Goal: Task Accomplishment & Management: Manage account settings

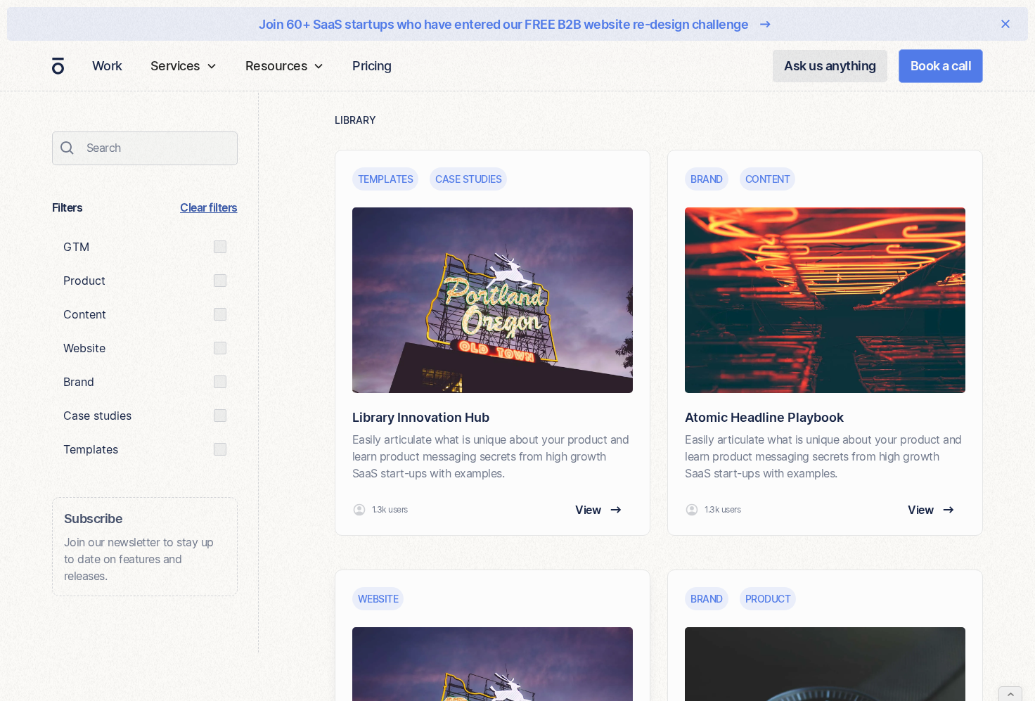
scroll to position [595, 0]
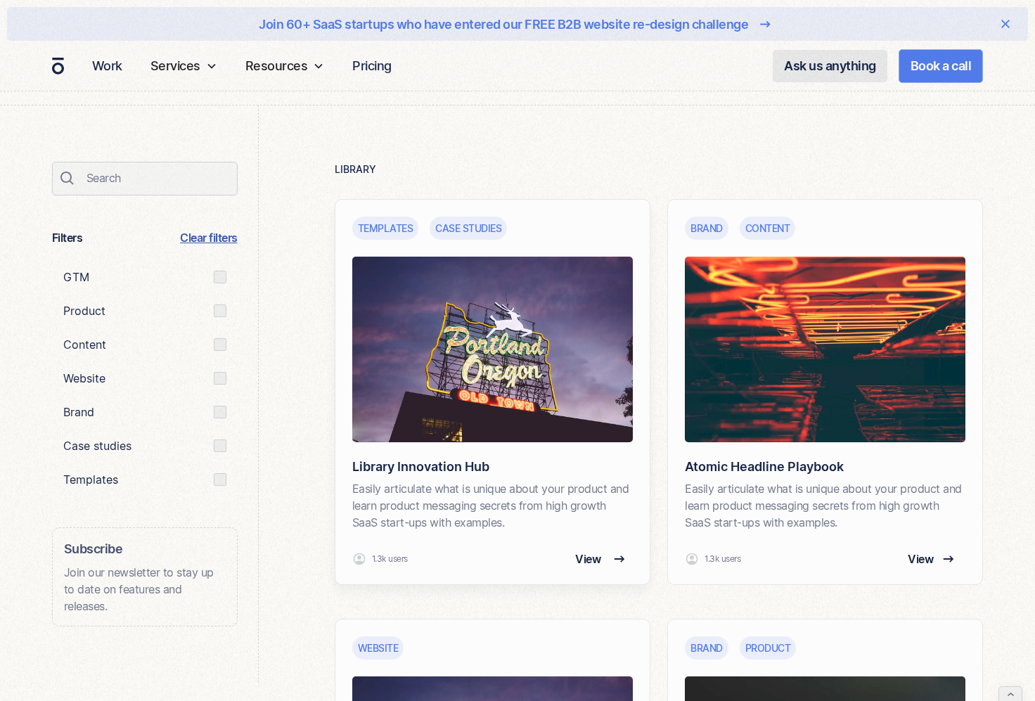
click at [602, 559] on div "View" at bounding box center [598, 558] width 46 height 17
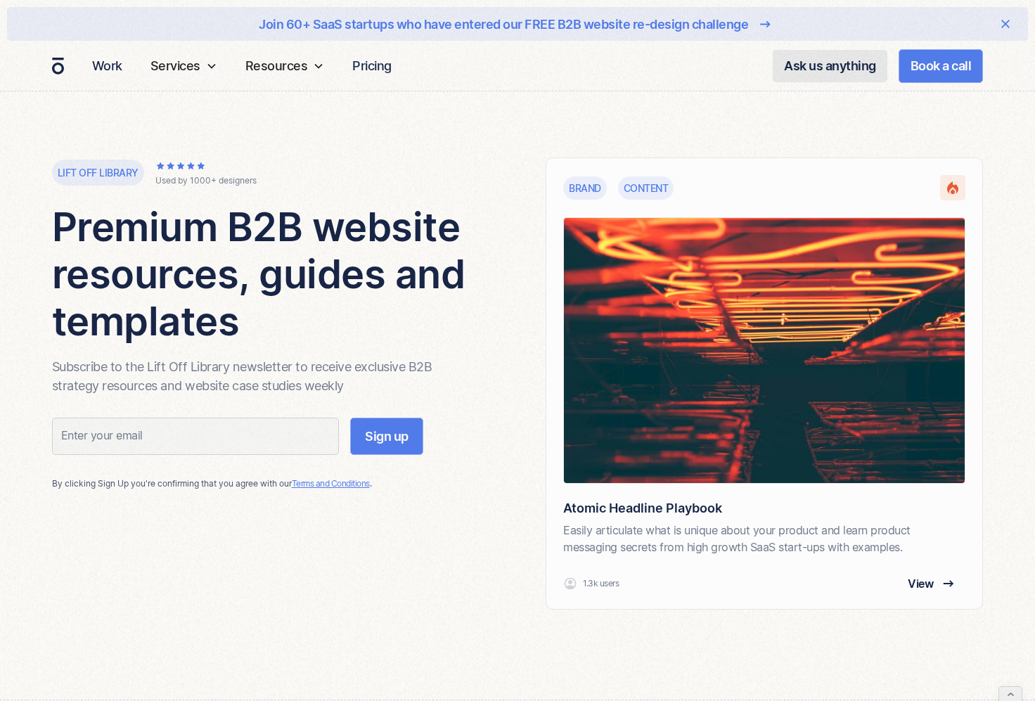
click at [1009, 689] on icon at bounding box center [1010, 689] width 9 height 10
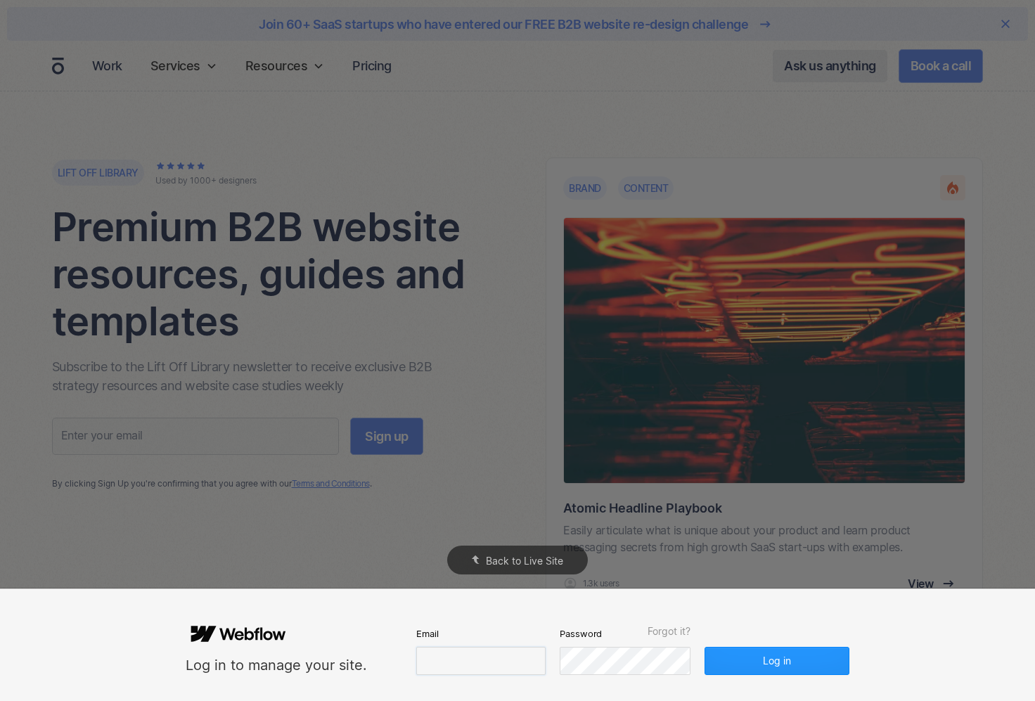
type input "design@overpass.studio"
click at [504, 661] on input "design@overpass.studio" at bounding box center [480, 661] width 129 height 28
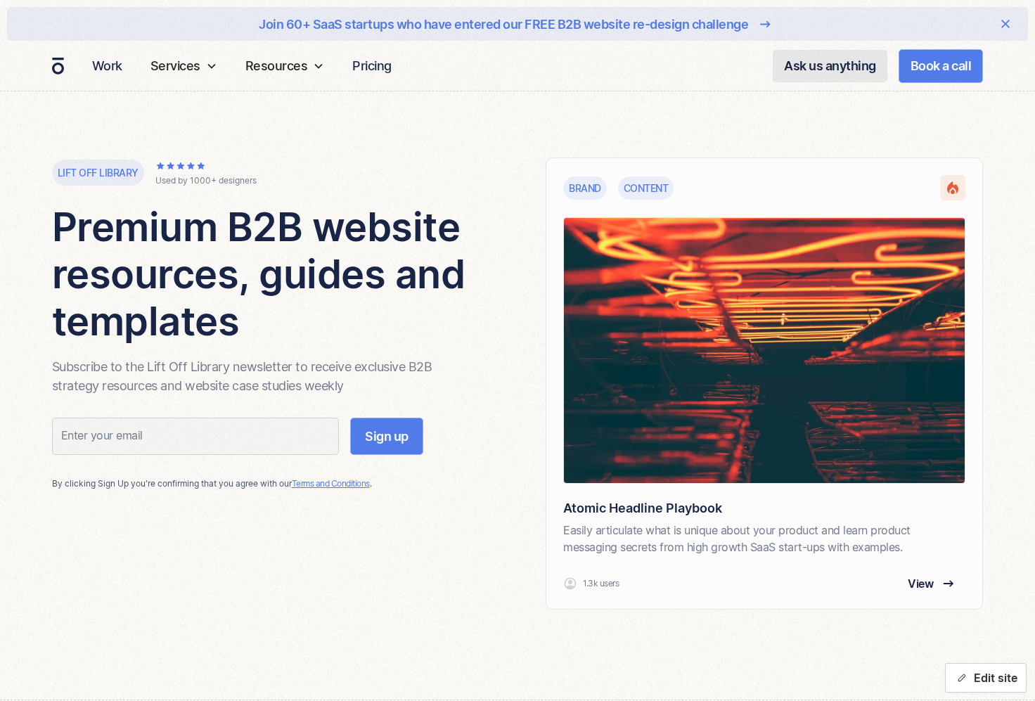
click at [969, 674] on button "Edit site" at bounding box center [986, 678] width 82 height 30
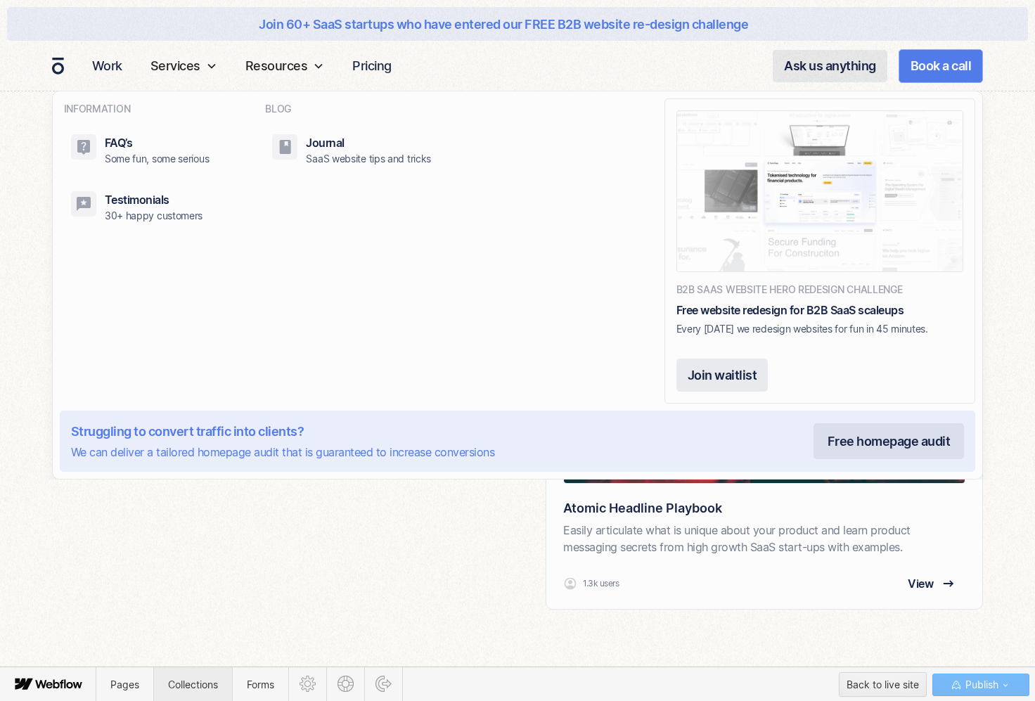
click at [195, 676] on span "Collections" at bounding box center [192, 684] width 79 height 34
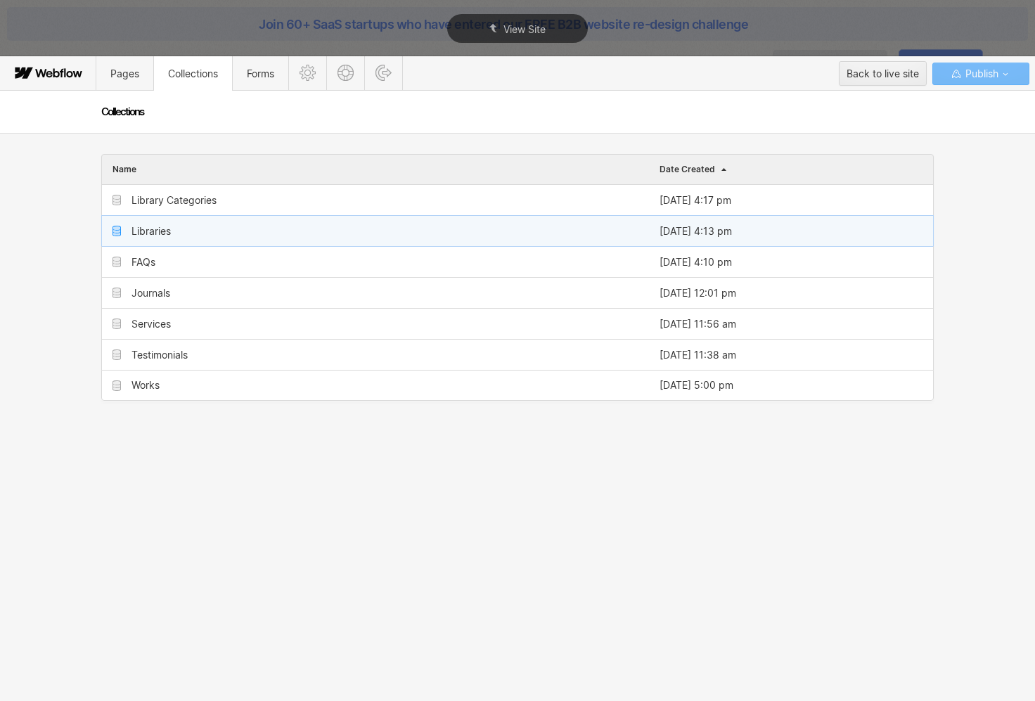
click at [164, 224] on div "Libraries" at bounding box center [375, 231] width 547 height 30
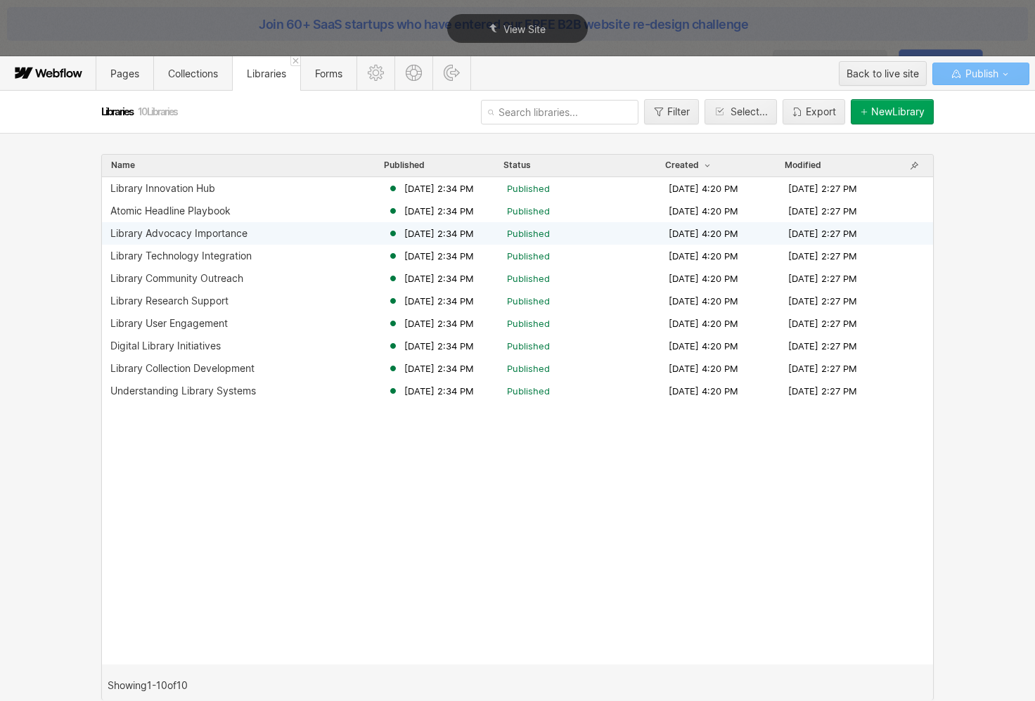
click at [205, 235] on div "Library Advocacy Importance" at bounding box center [178, 233] width 137 height 11
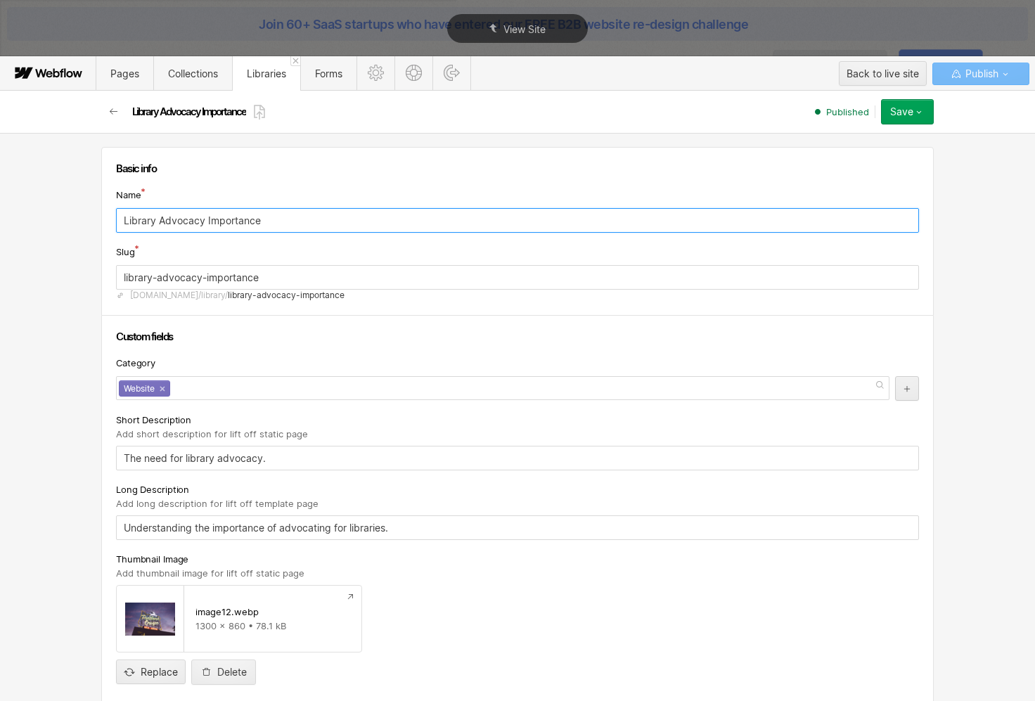
drag, startPoint x: 259, startPoint y: 224, endPoint x: 108, endPoint y: 217, distance: 151.9
click at [108, 217] on div "Basic info Name Library Advocacy Importance Slug library-advocacy-importance ww…" at bounding box center [517, 231] width 832 height 169
type input "Website planning roadmap"
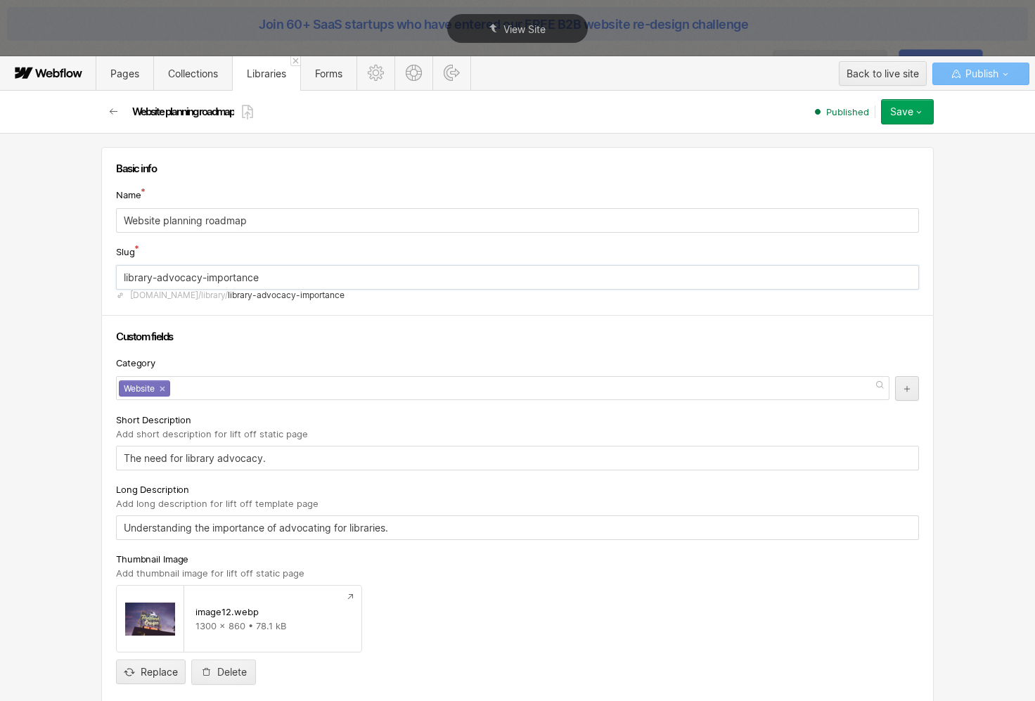
click at [233, 276] on input "library-advocacy-importance" at bounding box center [517, 277] width 803 height 25
drag, startPoint x: 284, startPoint y: 266, endPoint x: 118, endPoint y: 286, distance: 167.1
click at [118, 286] on input "library-advocacy-importance" at bounding box center [517, 277] width 803 height 25
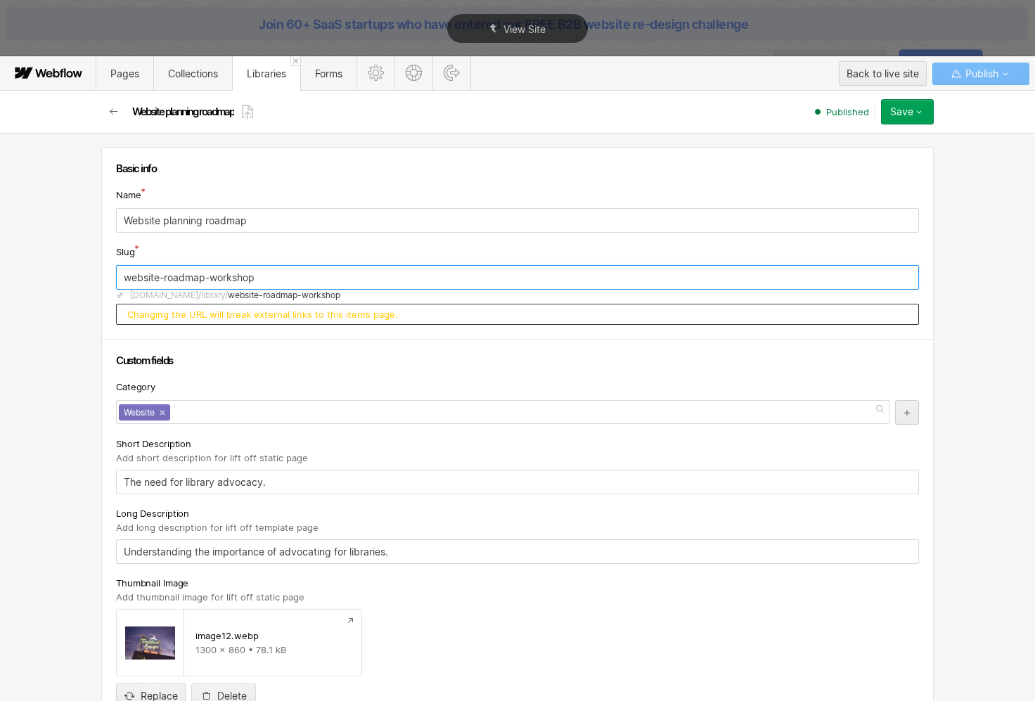
type input "website-roadmap-workshop"
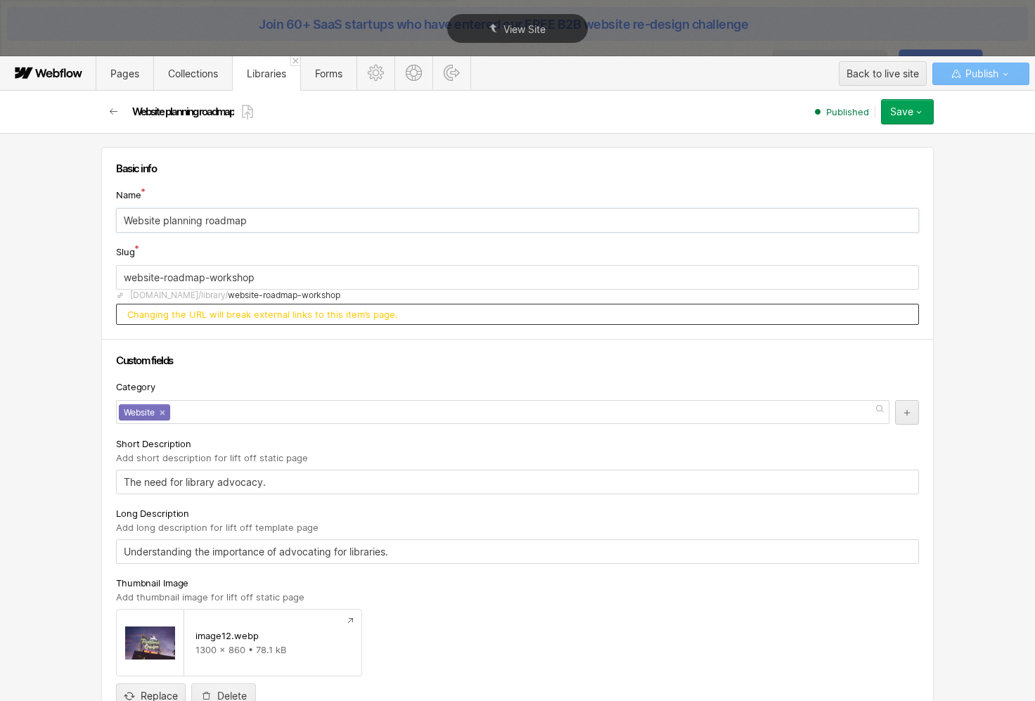
drag, startPoint x: 256, startPoint y: 218, endPoint x: 160, endPoint y: 218, distance: 95.6
click at [160, 218] on input "Website planning roadmap" at bounding box center [517, 220] width 803 height 25
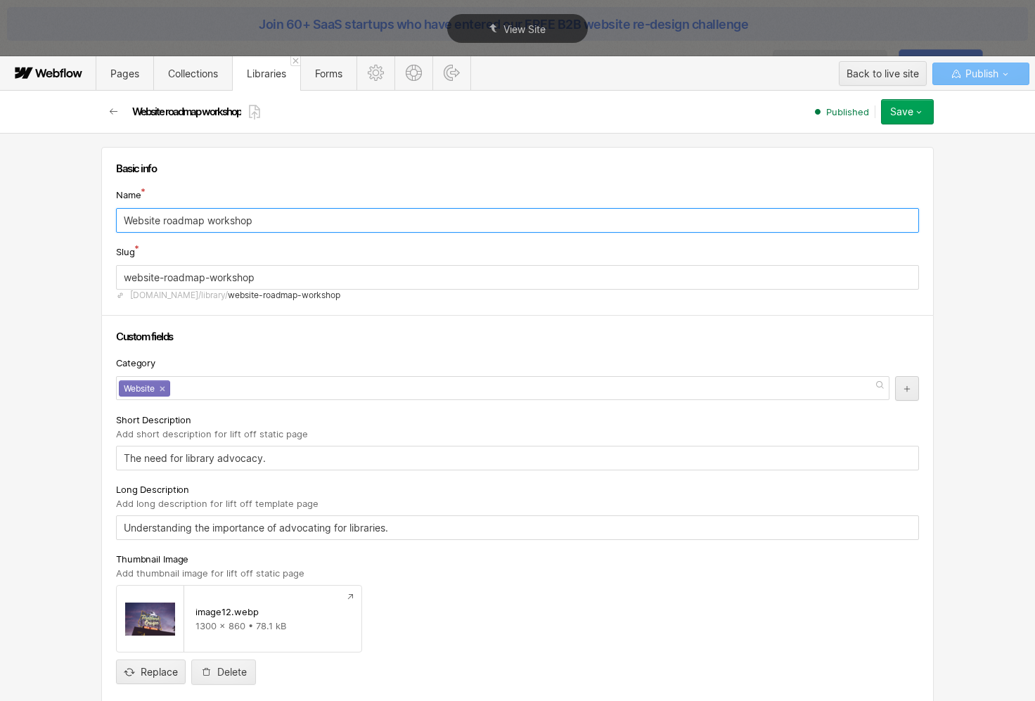
scroll to position [48, 0]
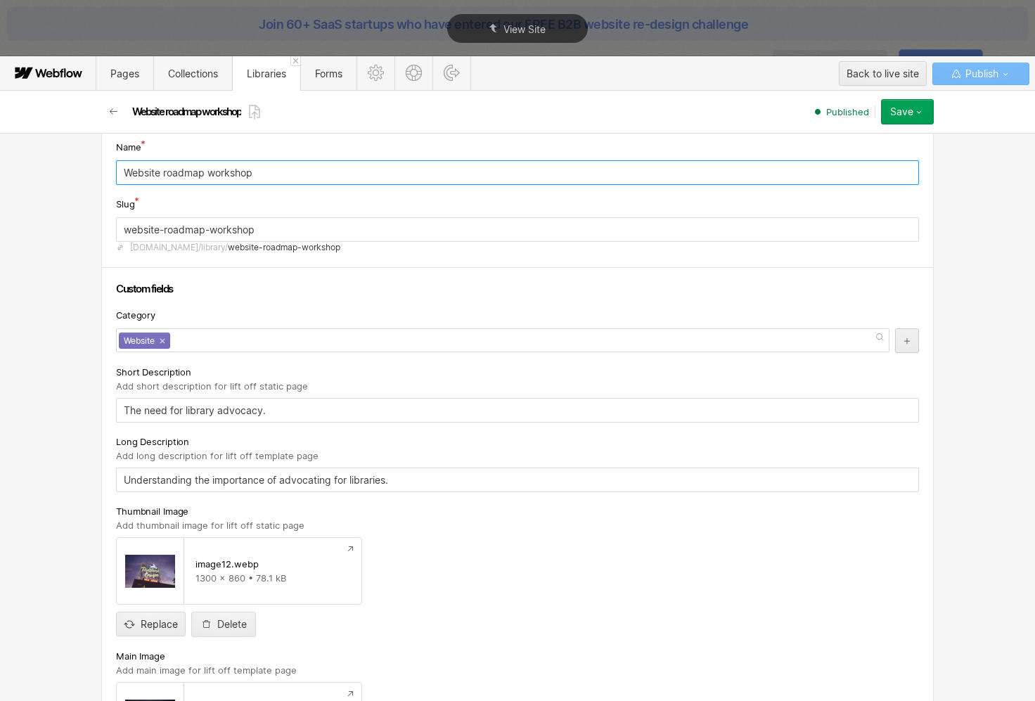
type input "Website roadmap workshop"
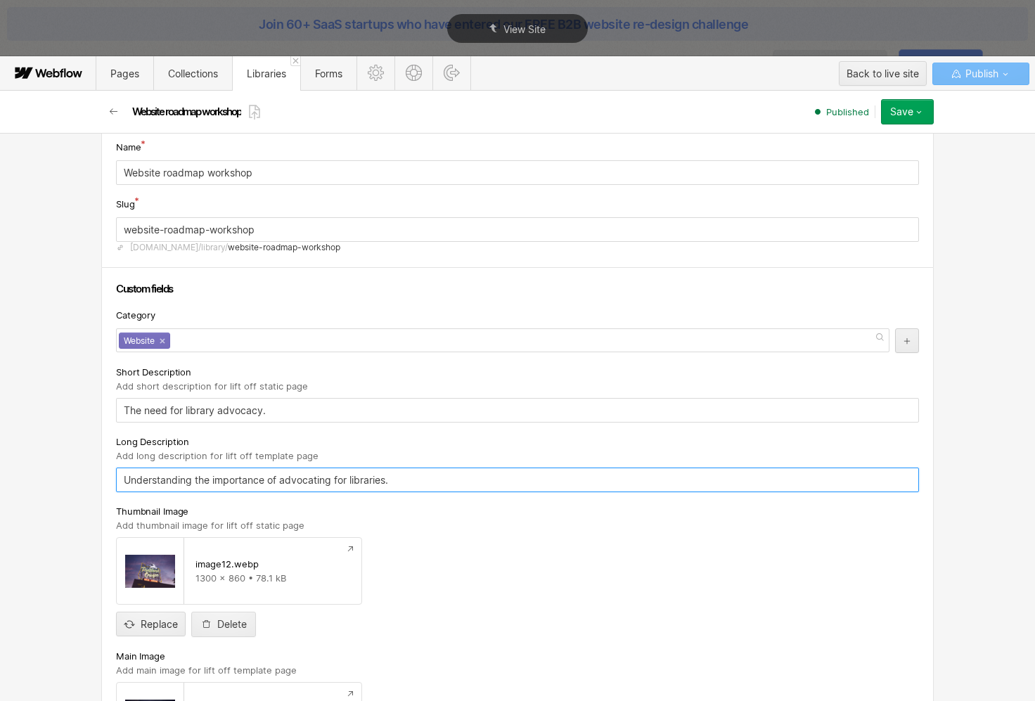
drag, startPoint x: 387, startPoint y: 481, endPoint x: 103, endPoint y: 474, distance: 283.3
paste input "The Problem You’ve got a long list of ideas for your website. Your team has opi…"
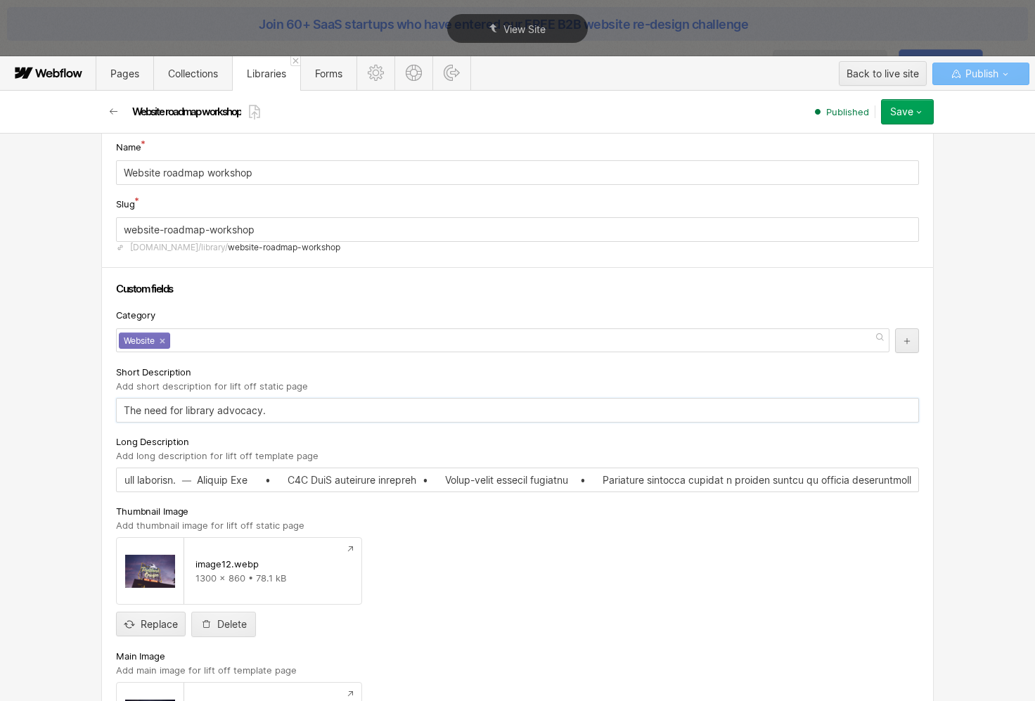
type input "The Problem You’ve got a long list of ideas for your website. Your team has opi…"
click at [237, 409] on input "The need for library advocacy." at bounding box center [517, 410] width 803 height 25
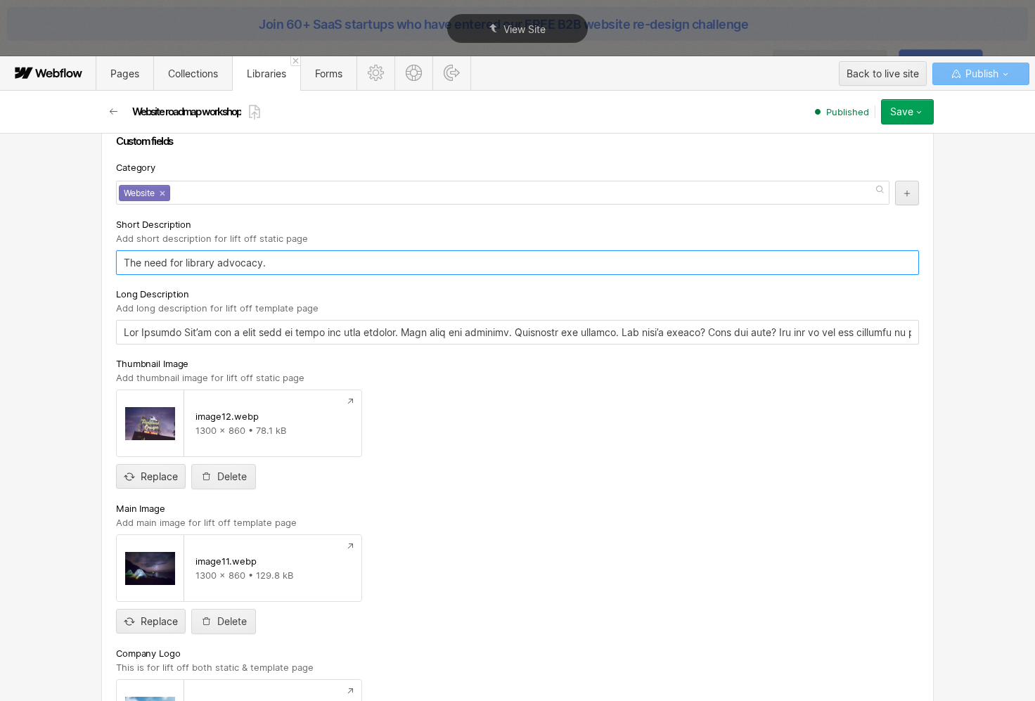
scroll to position [158, 0]
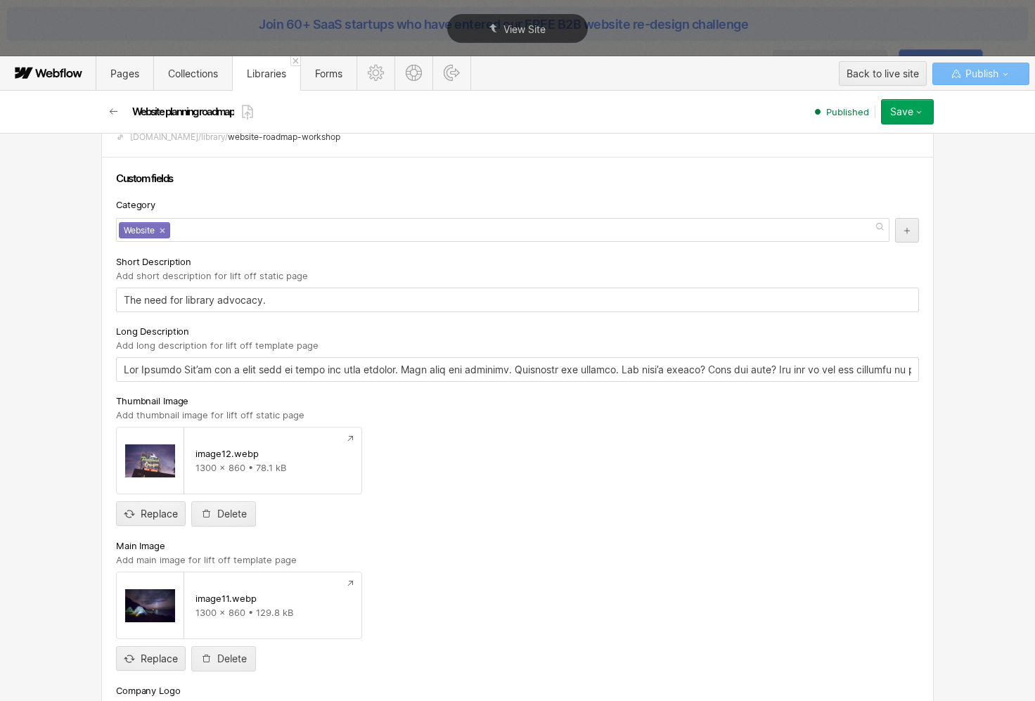
type input "Website planning roadmap"
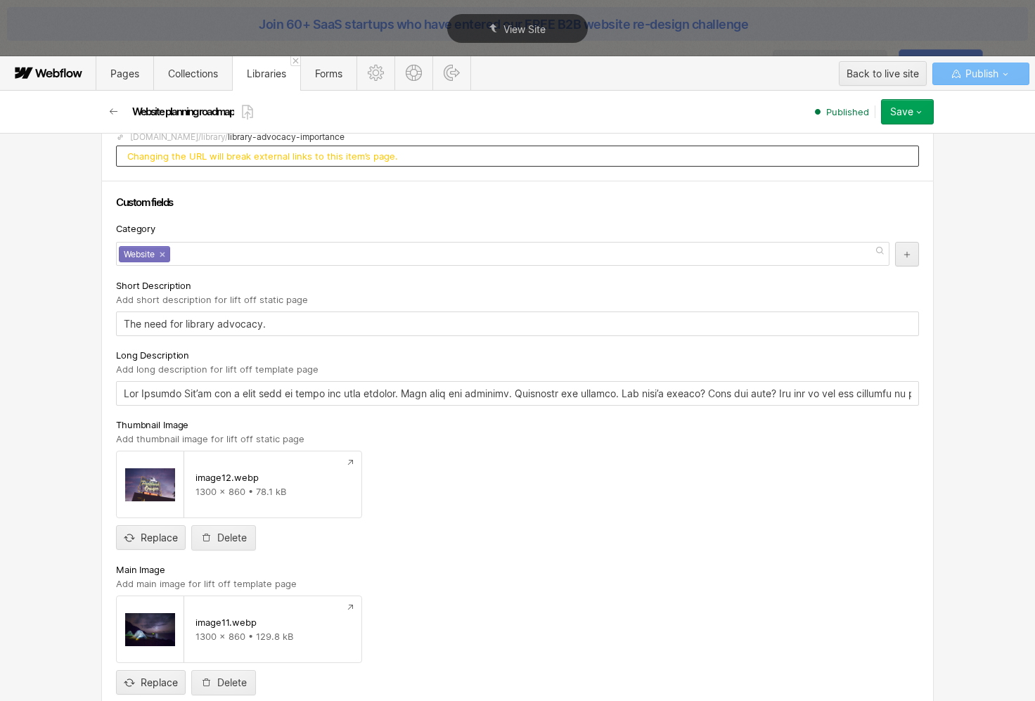
type input "library-advocacy-importance"
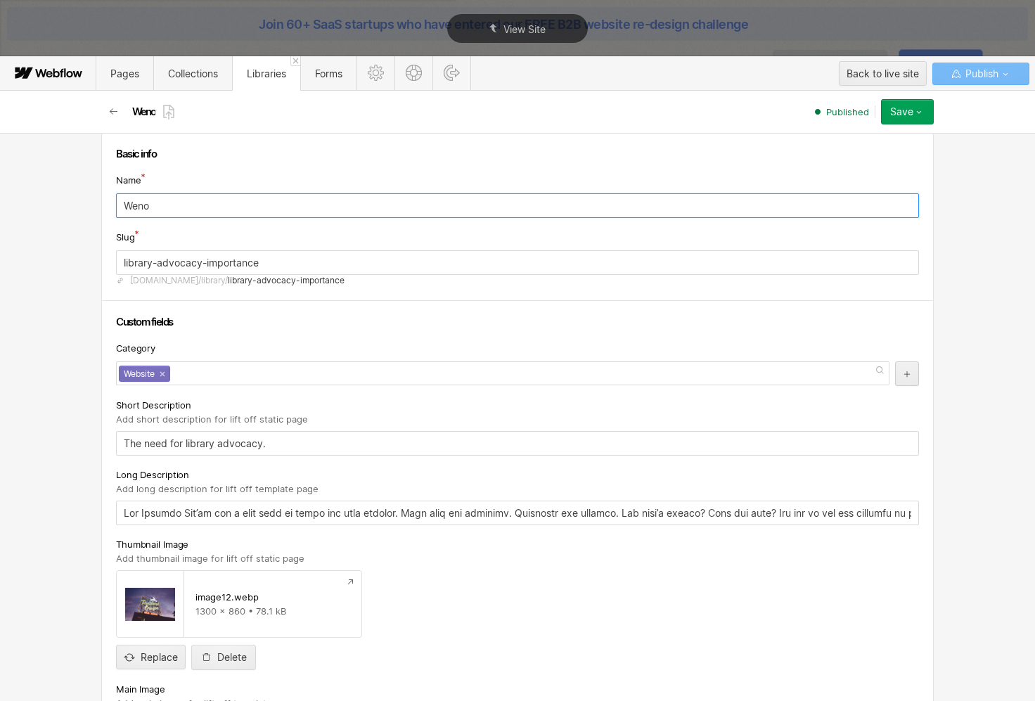
scroll to position [0, 0]
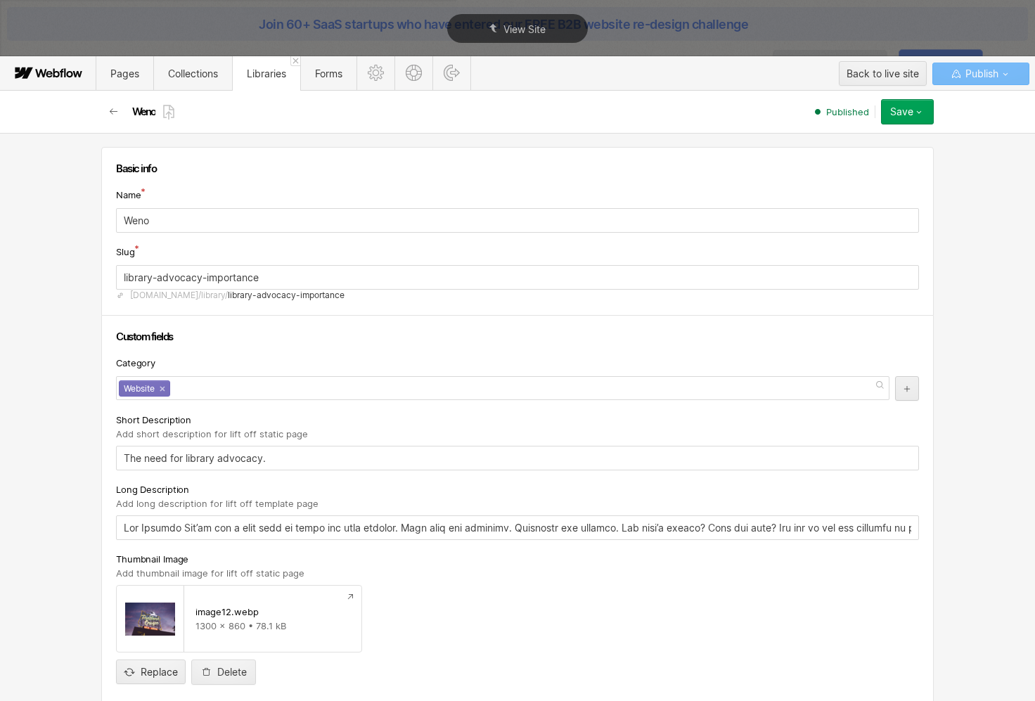
click at [264, 250] on div "Slug" at bounding box center [517, 251] width 803 height 15
click at [179, 224] on input "Weno" at bounding box center [517, 220] width 803 height 25
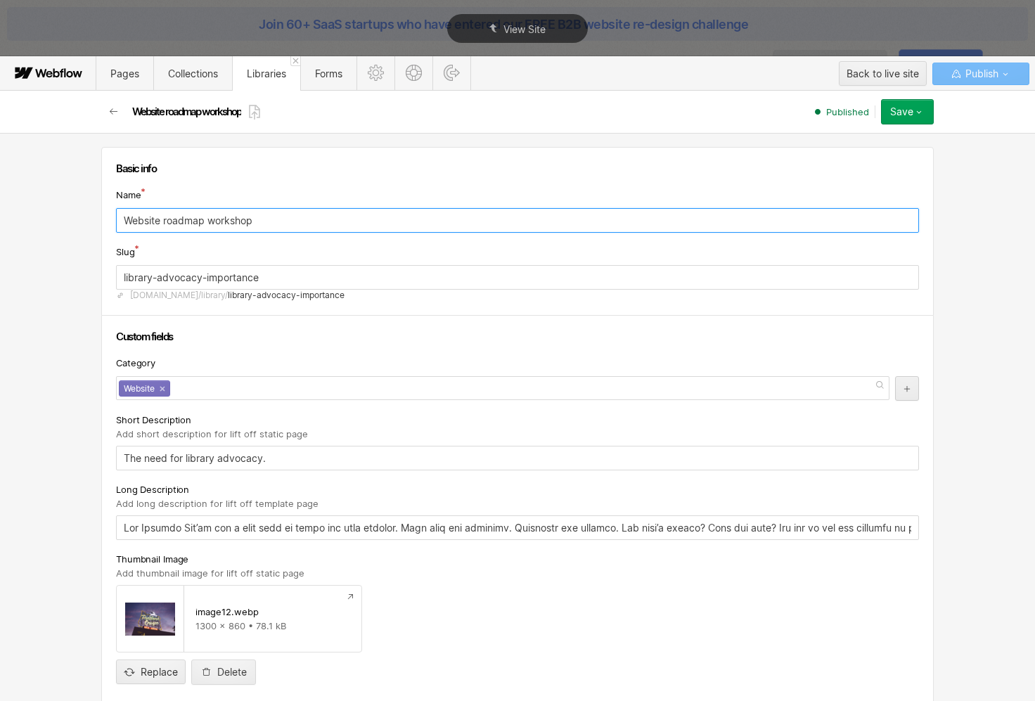
drag, startPoint x: 251, startPoint y: 216, endPoint x: 65, endPoint y: 207, distance: 185.7
click at [65, 207] on div "Basic info Name Website roadmap workshop Slug library-advocacy-importance www.o…" at bounding box center [517, 417] width 1035 height 568
type input "Website roadmap workshop"
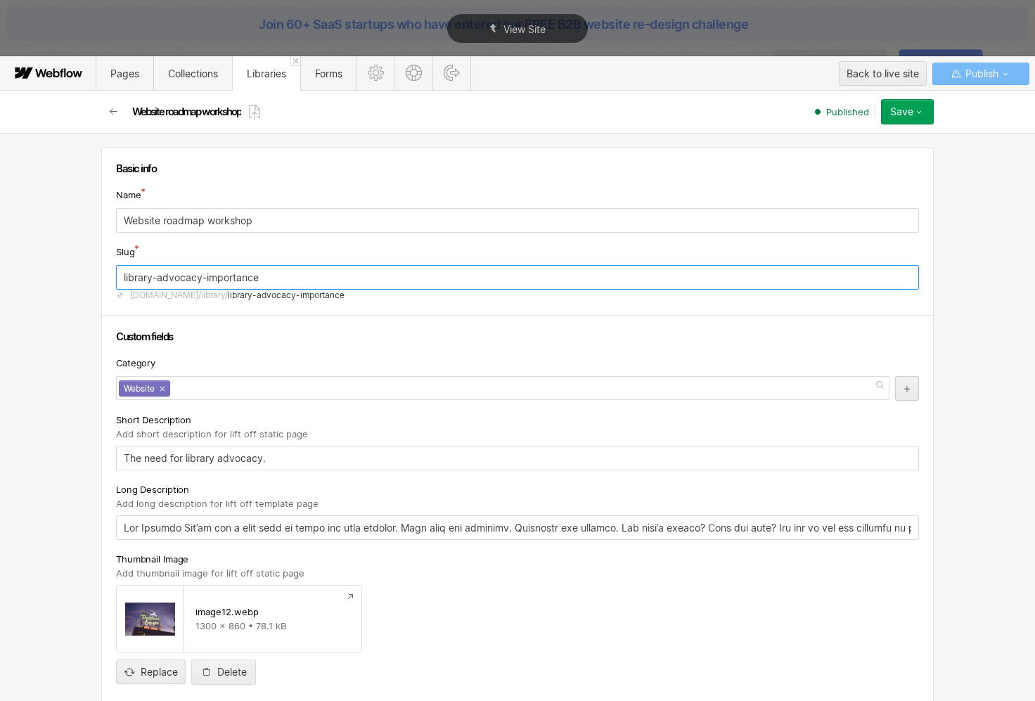
drag, startPoint x: 274, startPoint y: 274, endPoint x: 37, endPoint y: 275, distance: 236.9
click at [37, 275] on div "Basic info Name Website roadmap workshop Slug library-advocacy-importance www.o…" at bounding box center [517, 417] width 1035 height 568
paste input "Website roadmap workshop"
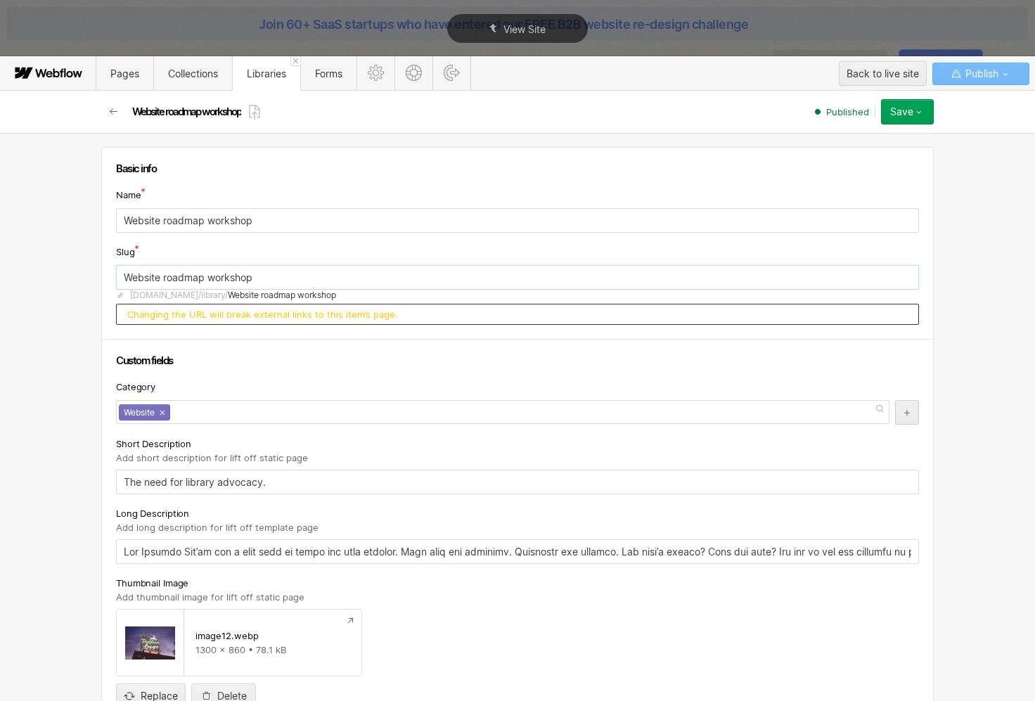
click at [163, 273] on input "Website roadmap workshop" at bounding box center [517, 277] width 803 height 25
click at [207, 279] on input "Website-roadmap workshop" at bounding box center [517, 277] width 803 height 25
type input "website-roadmap-workshop"
click at [266, 392] on div "Category" at bounding box center [517, 386] width 803 height 15
click at [304, 264] on div "Slug website-roadmap-workshop www.overpass.studio/library/ website-roadmap-work…" at bounding box center [517, 284] width 803 height 81
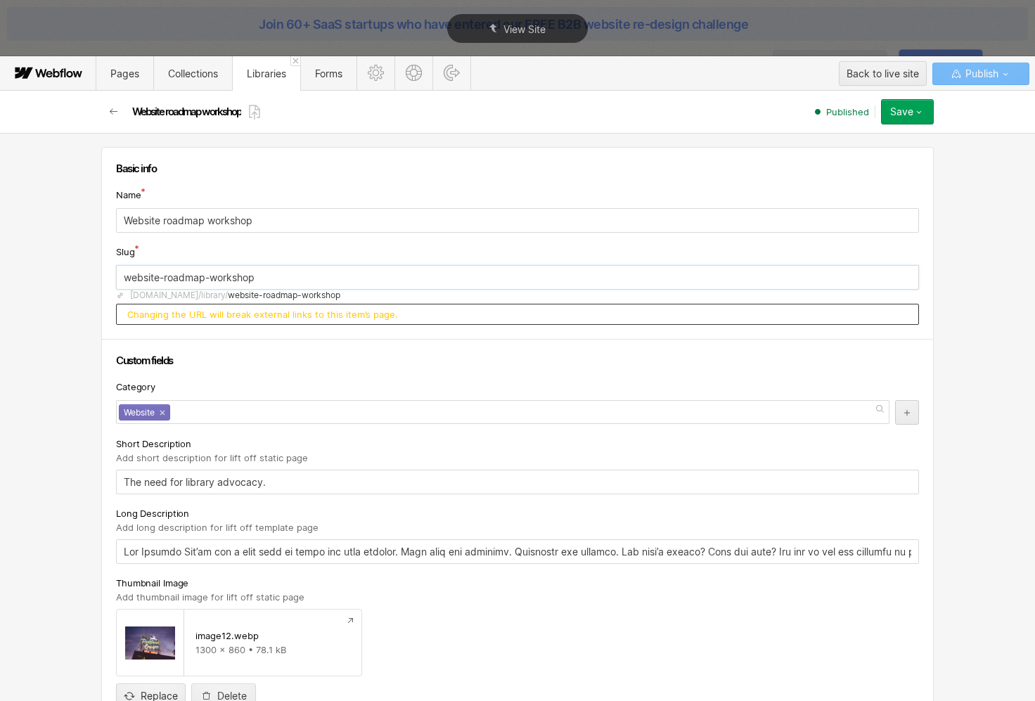
click at [304, 275] on input "website-roadmap-workshop" at bounding box center [517, 277] width 803 height 25
click at [307, 228] on input "Website roadmap workshop" at bounding box center [517, 220] width 803 height 25
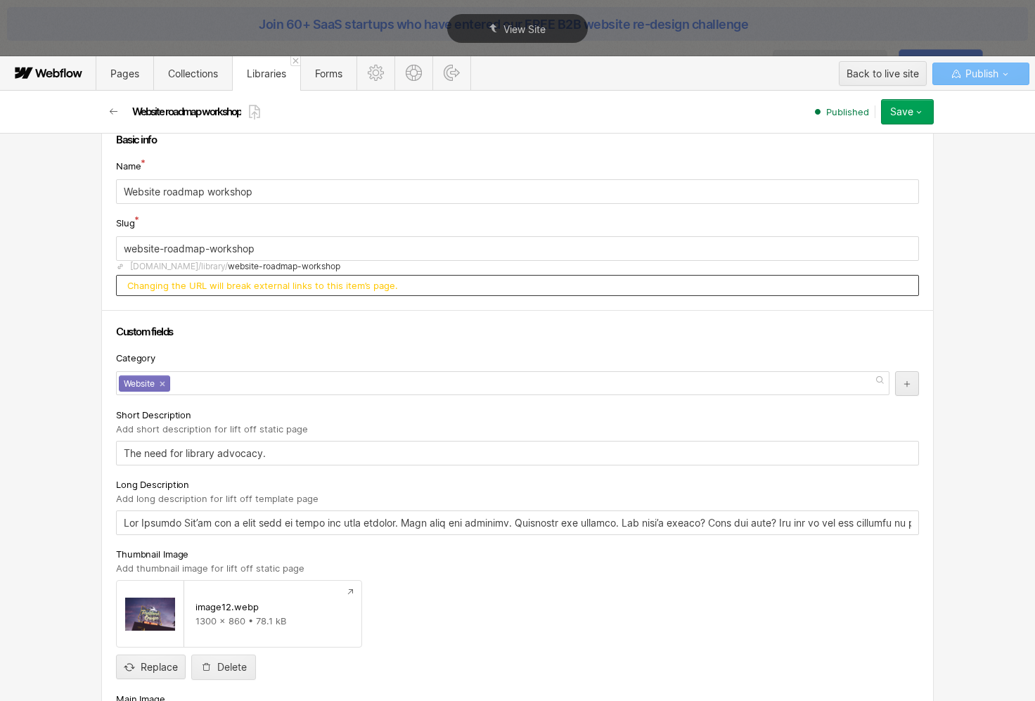
scroll to position [41, 0]
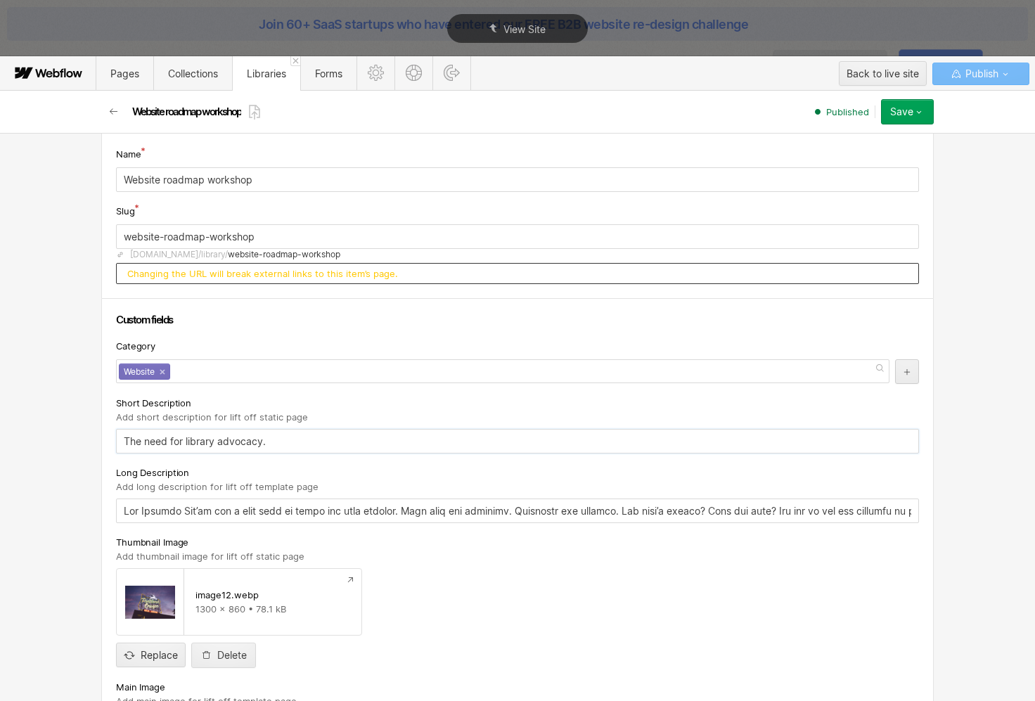
click at [301, 449] on input "The need for library advocacy." at bounding box center [517, 441] width 803 height 25
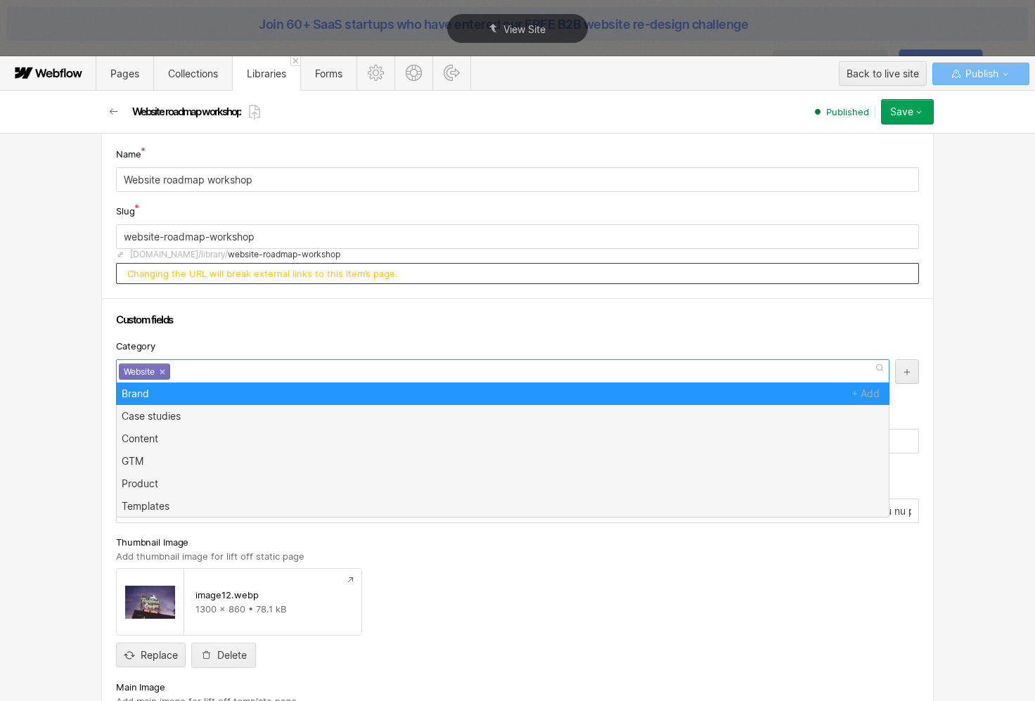
click at [212, 377] on div "Website ×" at bounding box center [502, 371] width 773 height 24
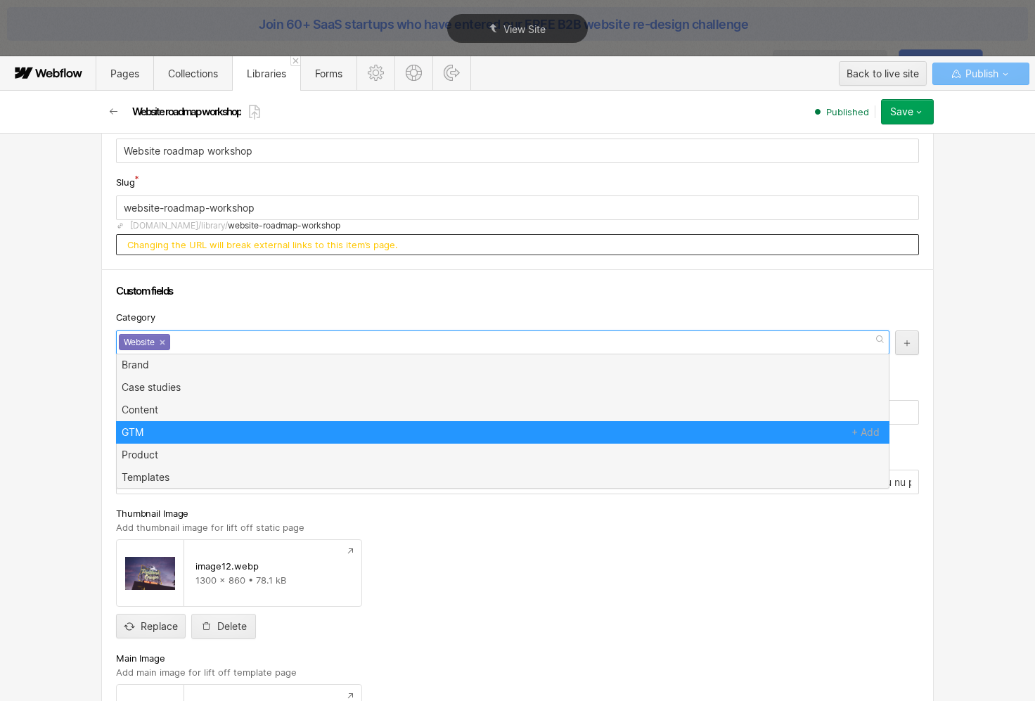
scroll to position [0, 0]
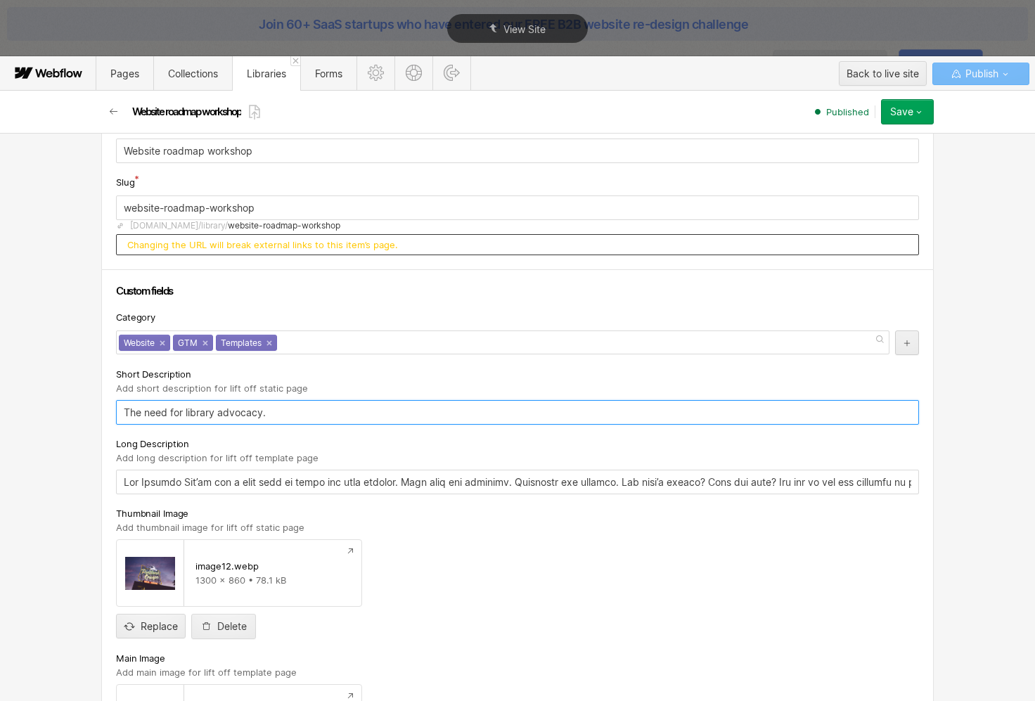
drag, startPoint x: 317, startPoint y: 417, endPoint x: 78, endPoint y: 413, distance: 239.0
click at [78, 413] on div "Basic info Name Website roadmap workshop Slug website-roadmap-workshop www.over…" at bounding box center [517, 417] width 1035 height 568
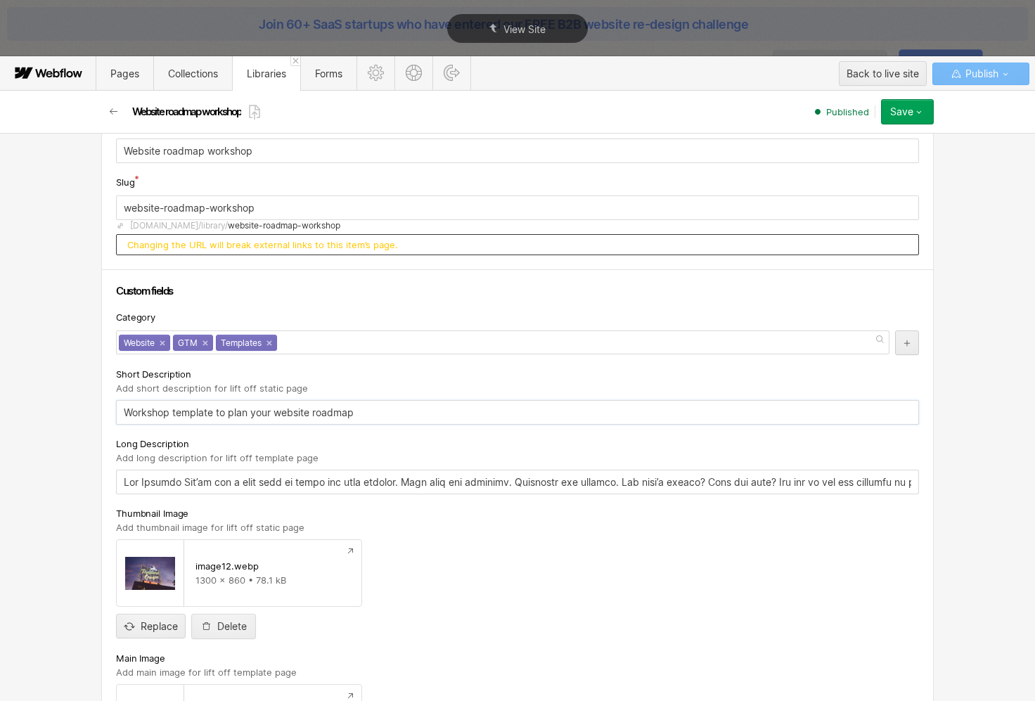
click at [271, 413] on input "Workshop template to plan your website roadmap" at bounding box center [517, 412] width 803 height 25
type input "Workshop template to plan your B2B website roadmap"
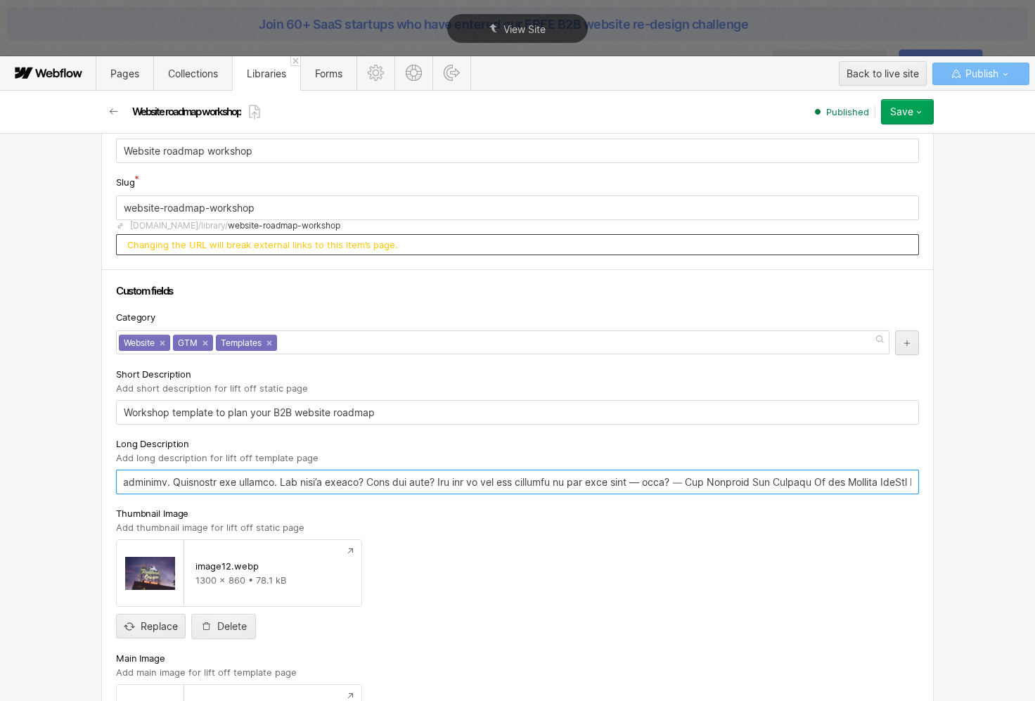
drag, startPoint x: 118, startPoint y: 476, endPoint x: 985, endPoint y: 460, distance: 867.5
click at [985, 460] on div "Basic info Name Website roadmap workshop Slug website-roadmap-workshop www.over…" at bounding box center [517, 417] width 1035 height 568
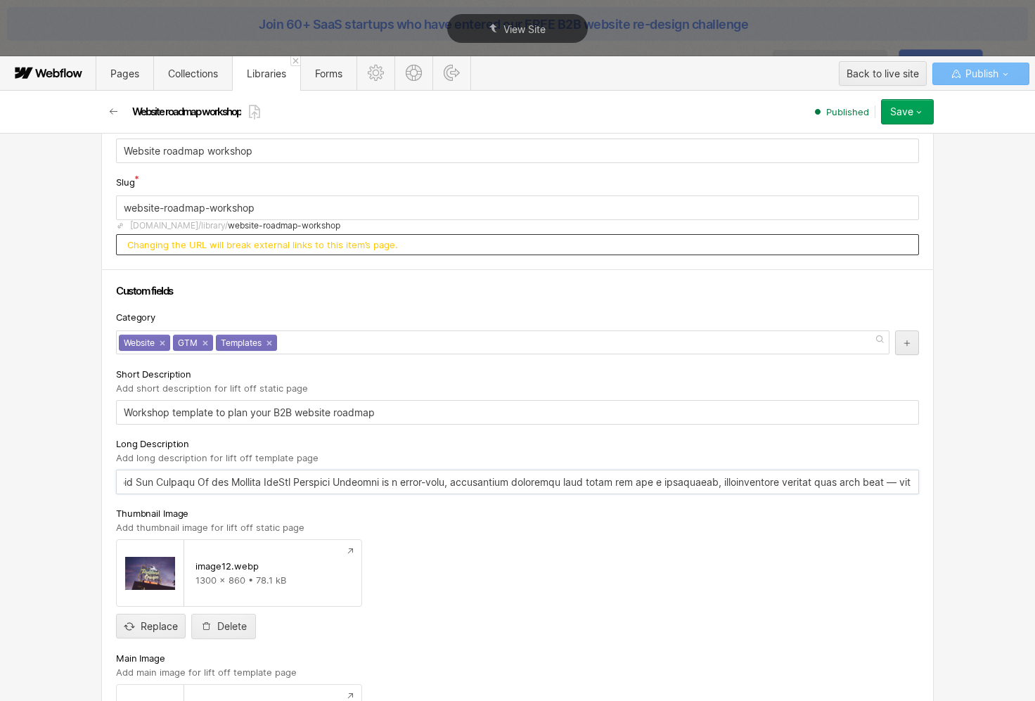
click at [857, 479] on input "text" at bounding box center [517, 482] width 803 height 25
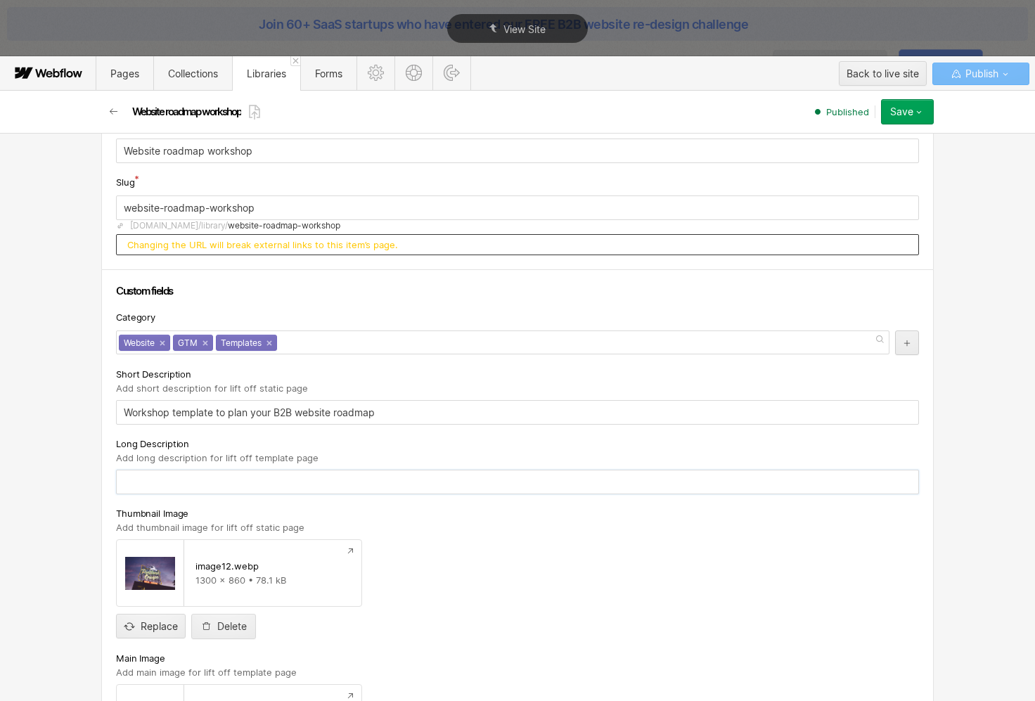
scroll to position [0, 0]
type input "A"
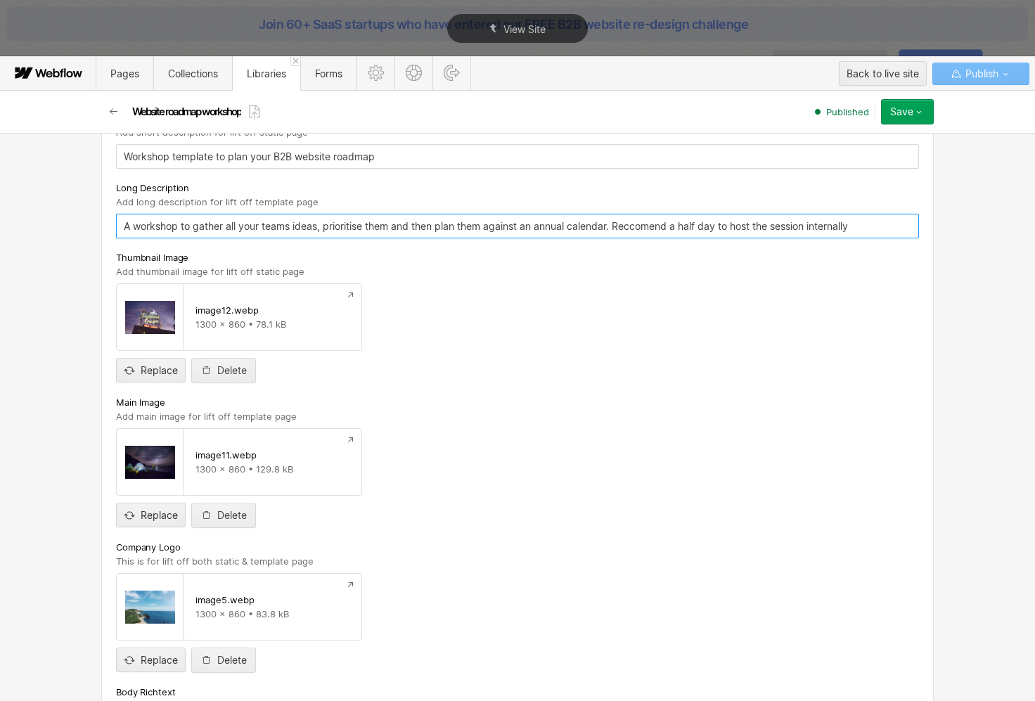
scroll to position [389, 0]
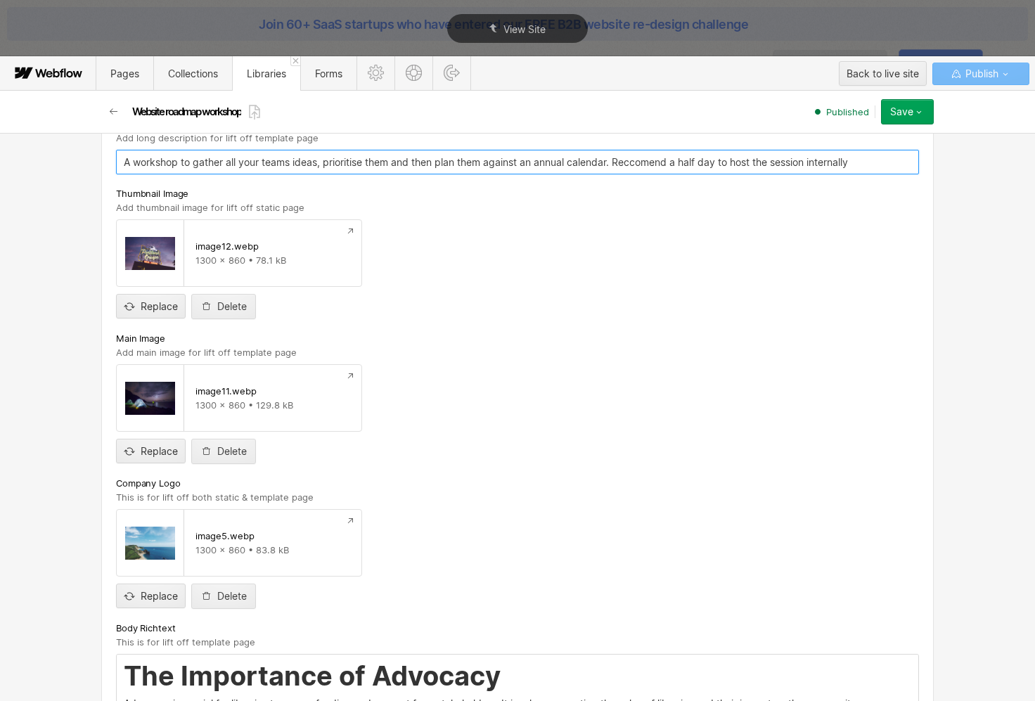
type input "A workshop to gather all your teams ideas, prioritise them and then plan them a…"
click at [498, 566] on div "image5.webp 1300 x 860 • 83.8 kB Replace Delete" at bounding box center [517, 559] width 803 height 100
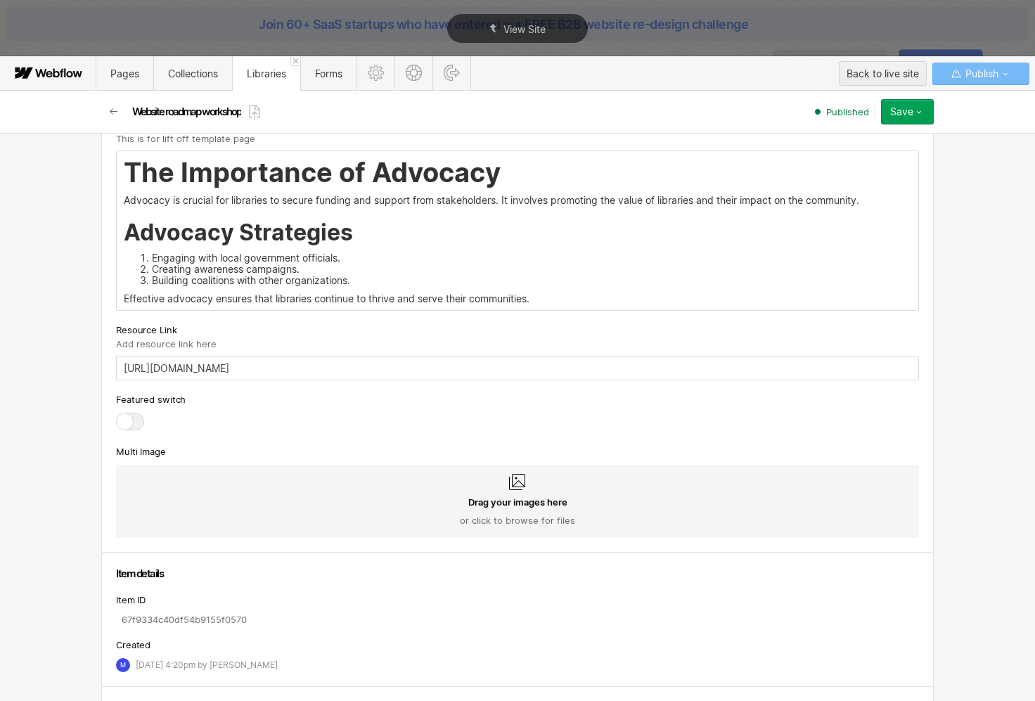
scroll to position [947, 0]
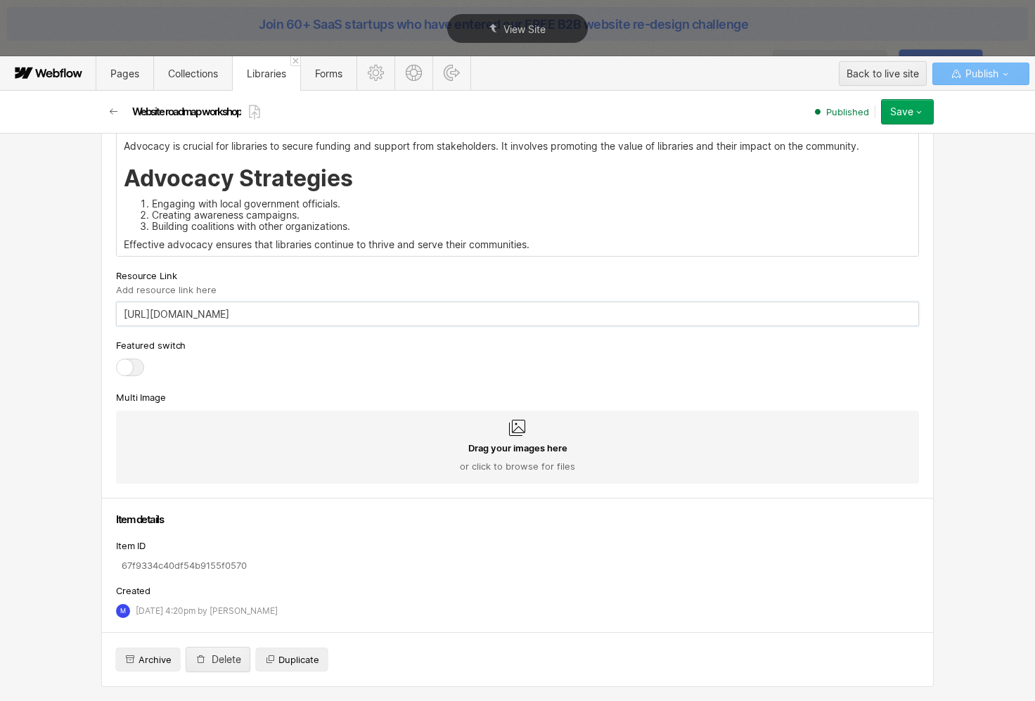
click at [342, 317] on input "https://example.com/advocacy-importance" at bounding box center [517, 314] width 803 height 25
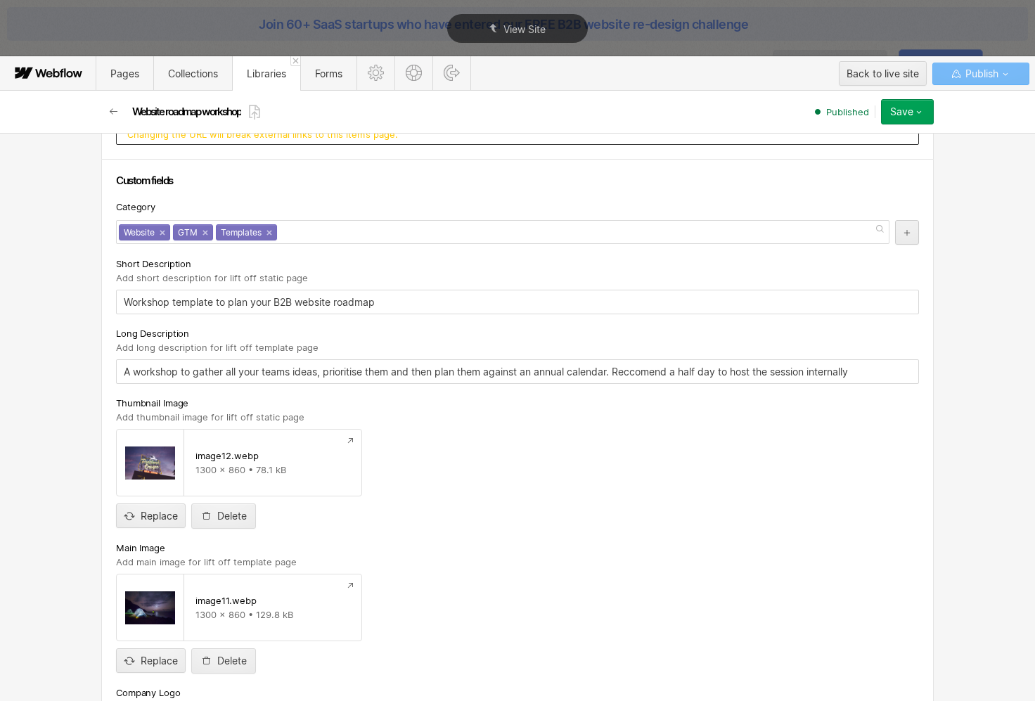
scroll to position [0, 0]
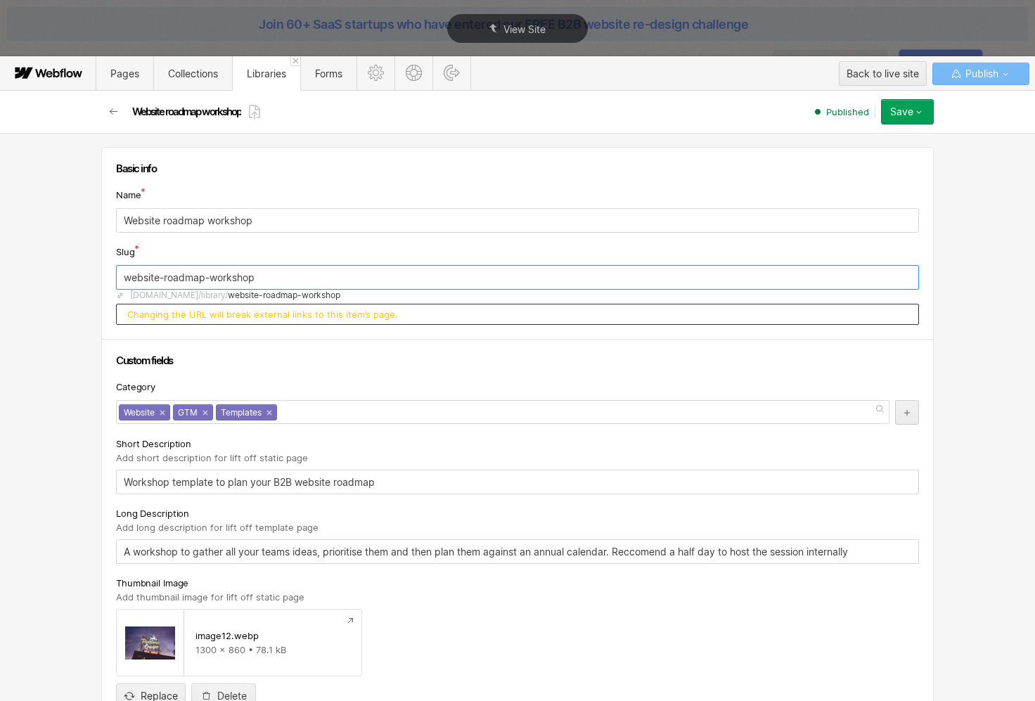
drag, startPoint x: 265, startPoint y: 274, endPoint x: 57, endPoint y: 274, distance: 208.0
click at [57, 274] on div "Basic info Name Website roadmap workshop Slug website-roadmap-workshop www.over…" at bounding box center [517, 417] width 1035 height 568
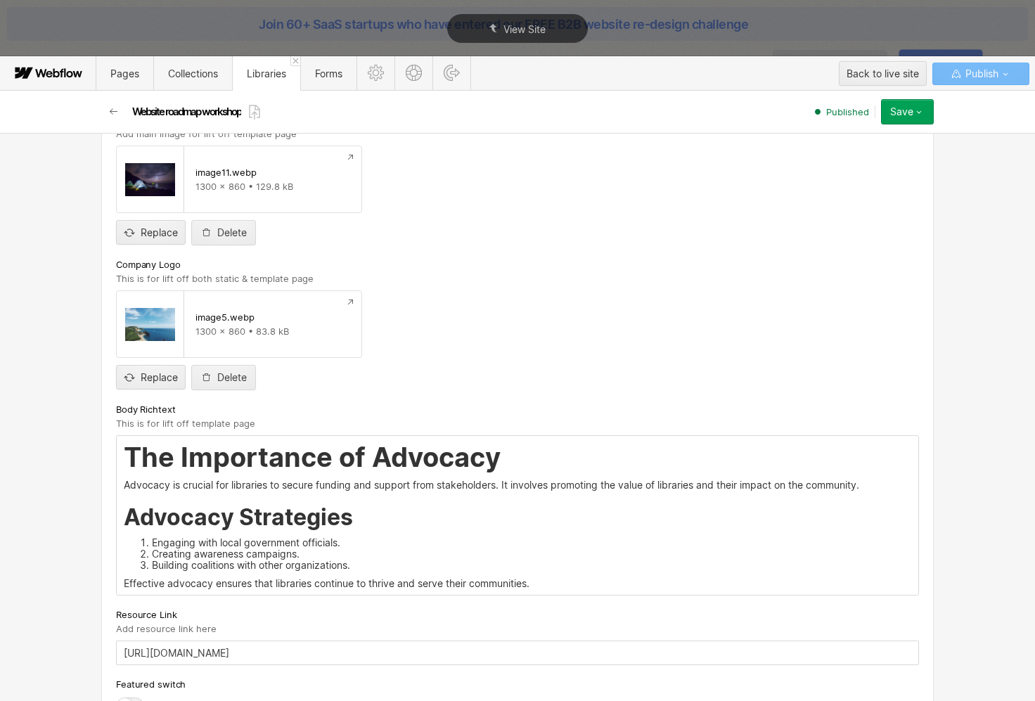
scroll to position [744, 0]
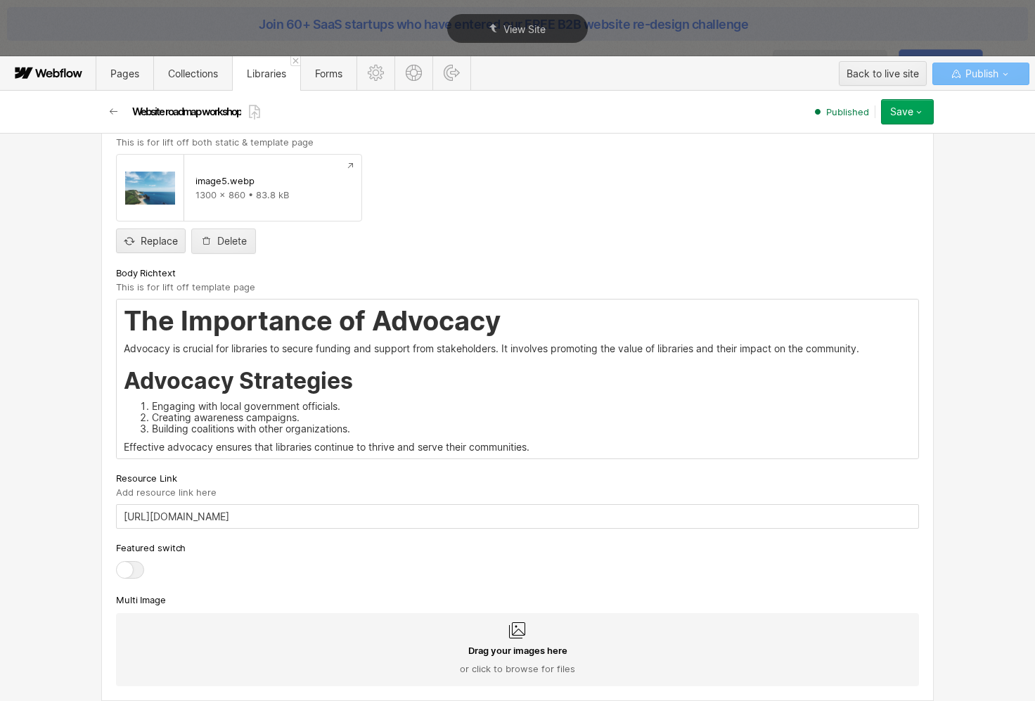
click at [351, 568] on div "Featured switch" at bounding box center [517, 560] width 803 height 41
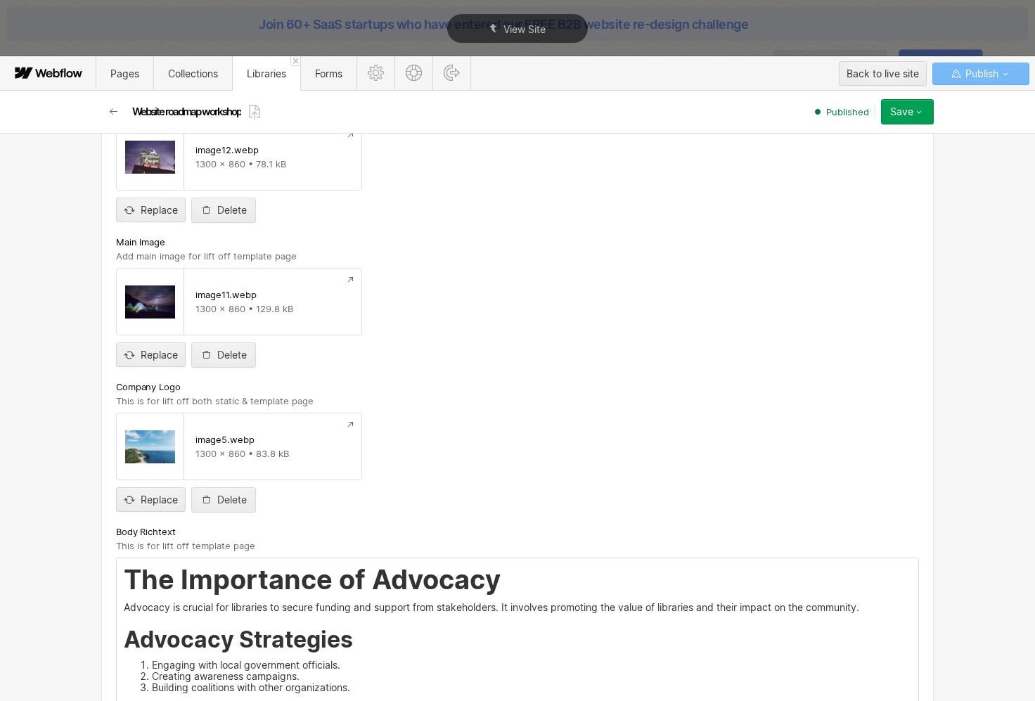
scroll to position [846, 0]
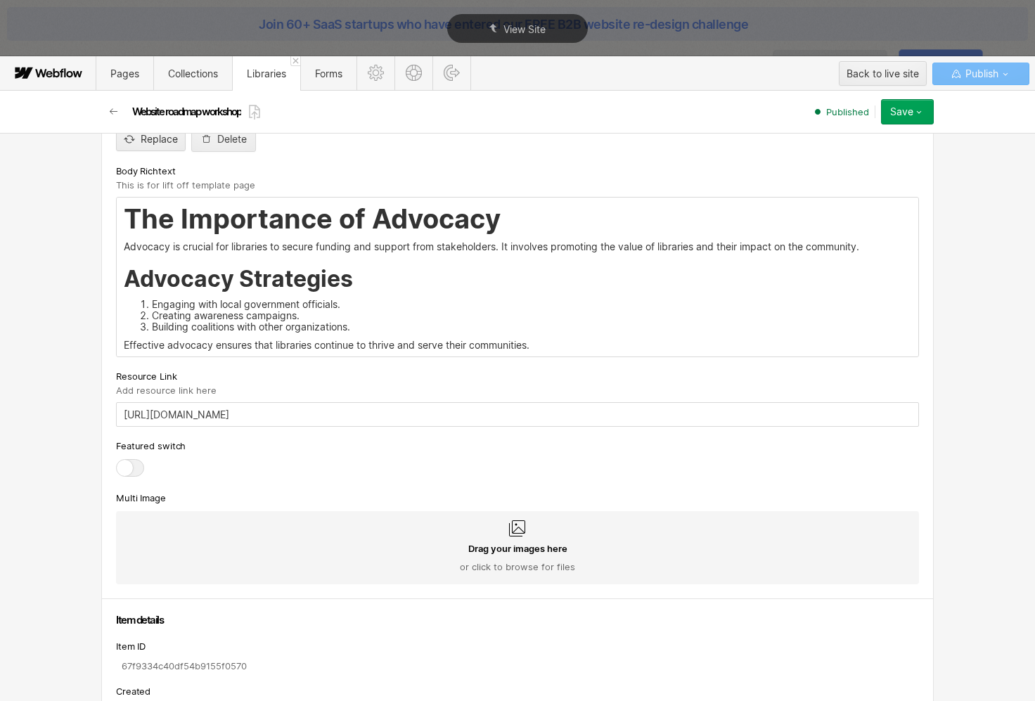
drag, startPoint x: 553, startPoint y: 344, endPoint x: 94, endPoint y: 235, distance: 471.5
click at [96, 235] on div "Basic info Name Website roadmap workshop Slug website-roadmap-workshop www.over…" at bounding box center [517, 44] width 843 height 1515
click at [128, 219] on h1 "The Importance of Advocacy" at bounding box center [517, 218] width 787 height 31
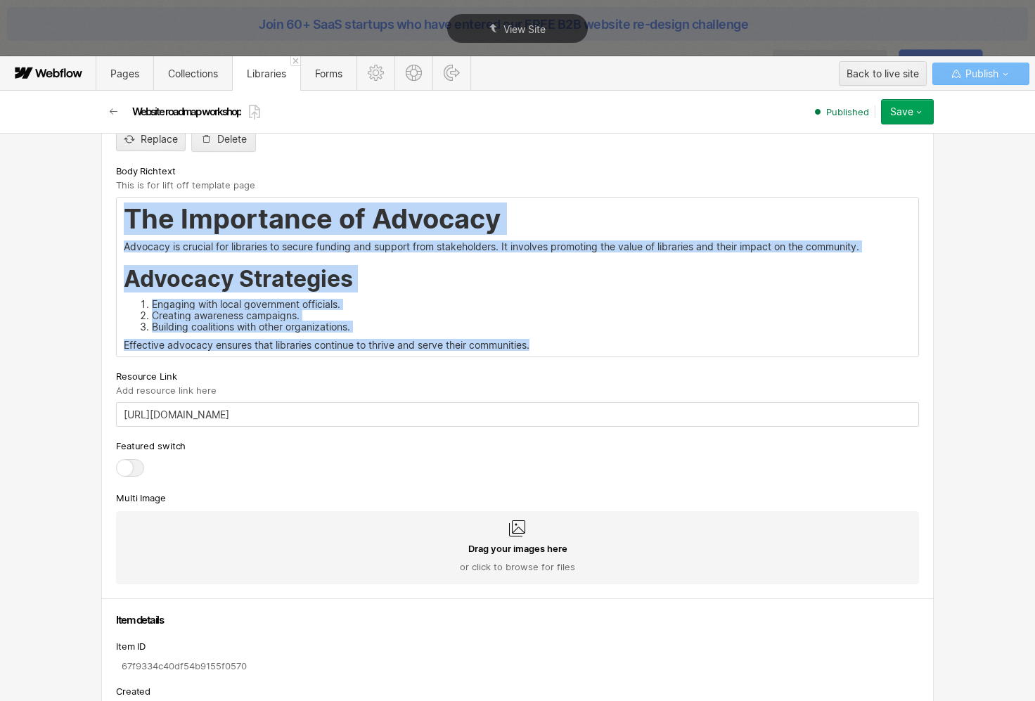
drag, startPoint x: 121, startPoint y: 217, endPoint x: 538, endPoint y: 347, distance: 436.6
click at [538, 347] on div "The Importance of Advocacy Advocacy is crucial for libraries to secure funding …" at bounding box center [517, 277] width 801 height 159
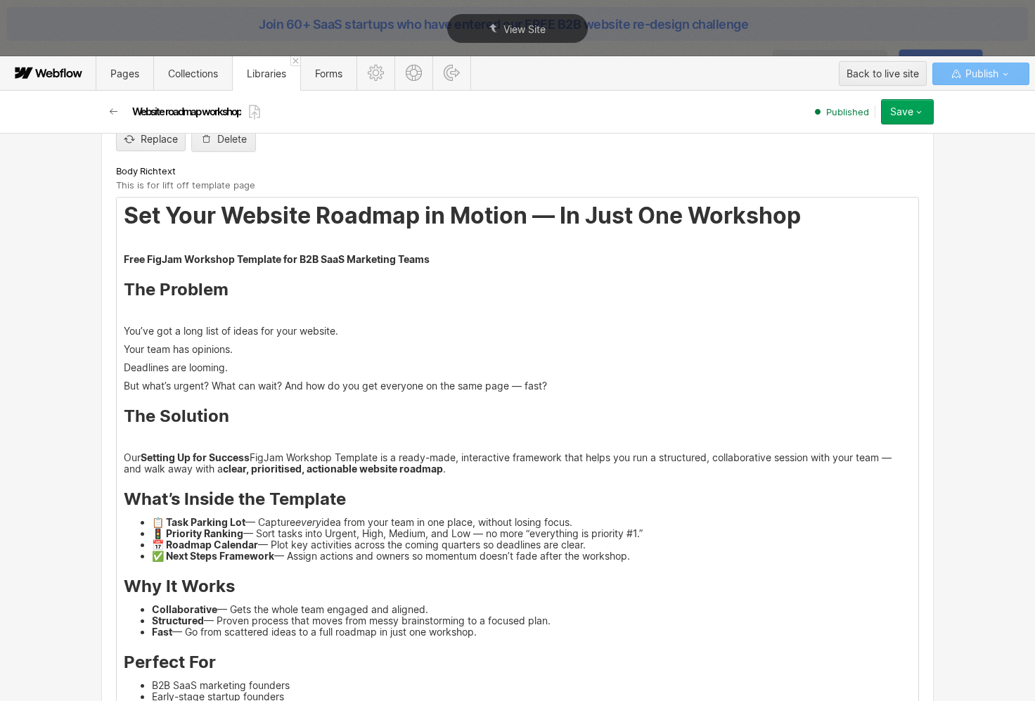
click at [443, 354] on p "Your team has opinions." at bounding box center [517, 349] width 787 height 11
click at [433, 254] on p "Free FigJam Workshop Template for B2B SaaS Marketing Teams" at bounding box center [517, 259] width 787 height 11
drag, startPoint x: 431, startPoint y: 264, endPoint x: 102, endPoint y: 259, distance: 329.0
click at [102, 259] on div "Custom fields Category Website GTM Templates Website × GTM × Templates × Brand …" at bounding box center [517, 249] width 832 height 1513
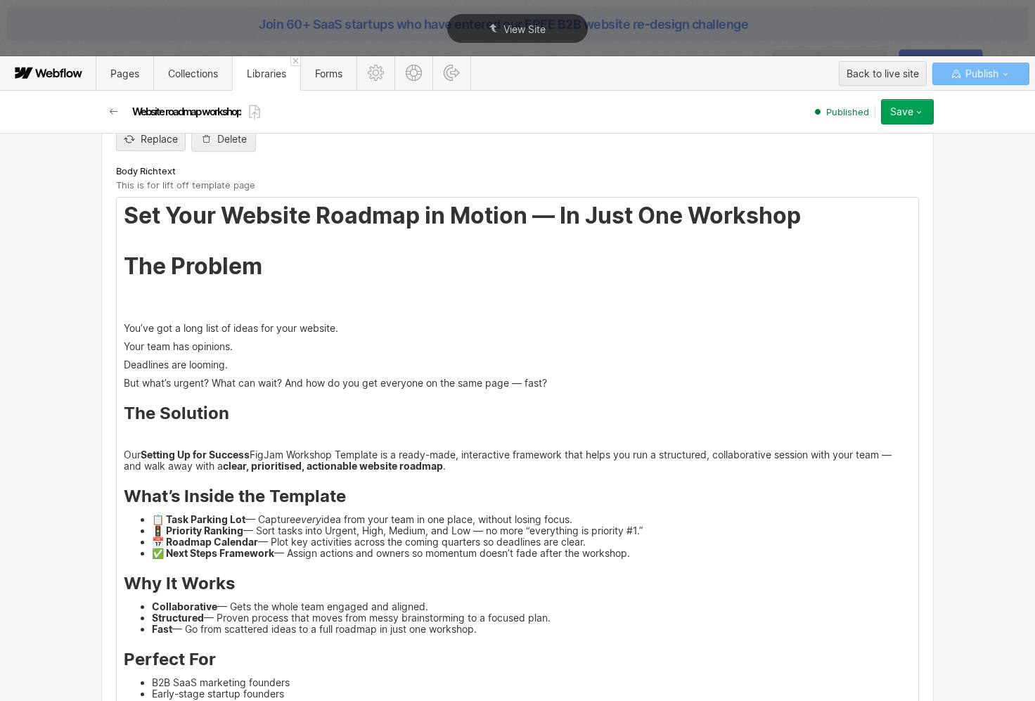
click at [184, 338] on div "Set Your Website Roadmap in Motion — In Just One Workshop The Problem You’ve go…" at bounding box center [517, 480] width 801 height 564
drag, startPoint x: 262, startPoint y: 268, endPoint x: 59, endPoint y: 265, distance: 203.2
click at [59, 265] on div "Basic info Name Website roadmap workshop Slug website-roadmap-workshop www.over…" at bounding box center [517, 417] width 1035 height 568
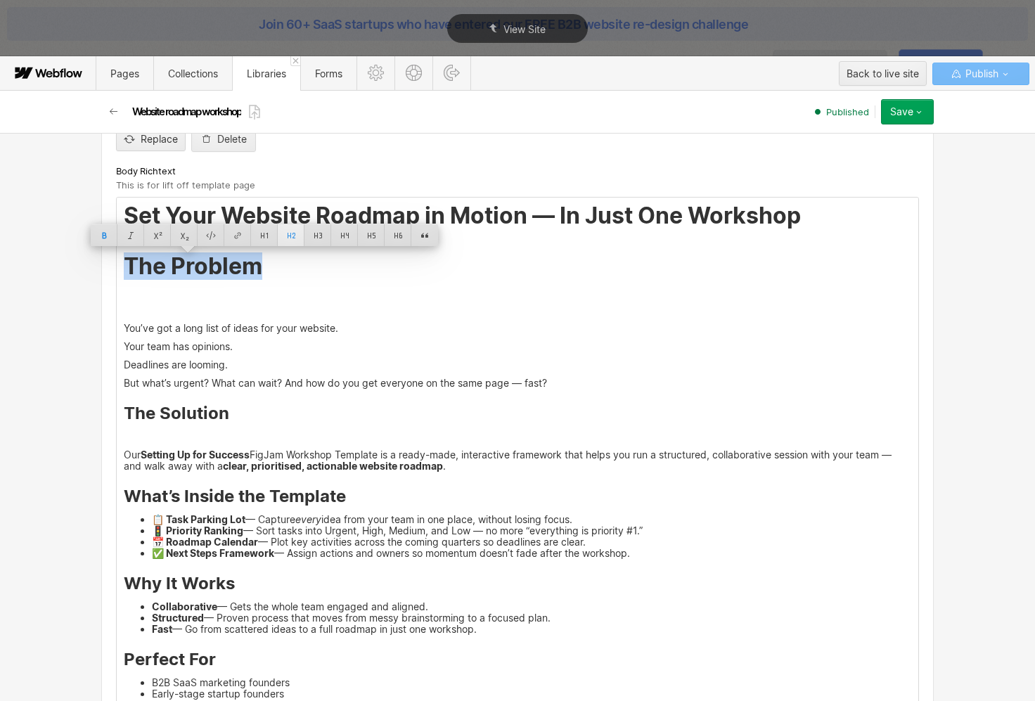
click at [297, 238] on div at bounding box center [291, 235] width 27 height 22
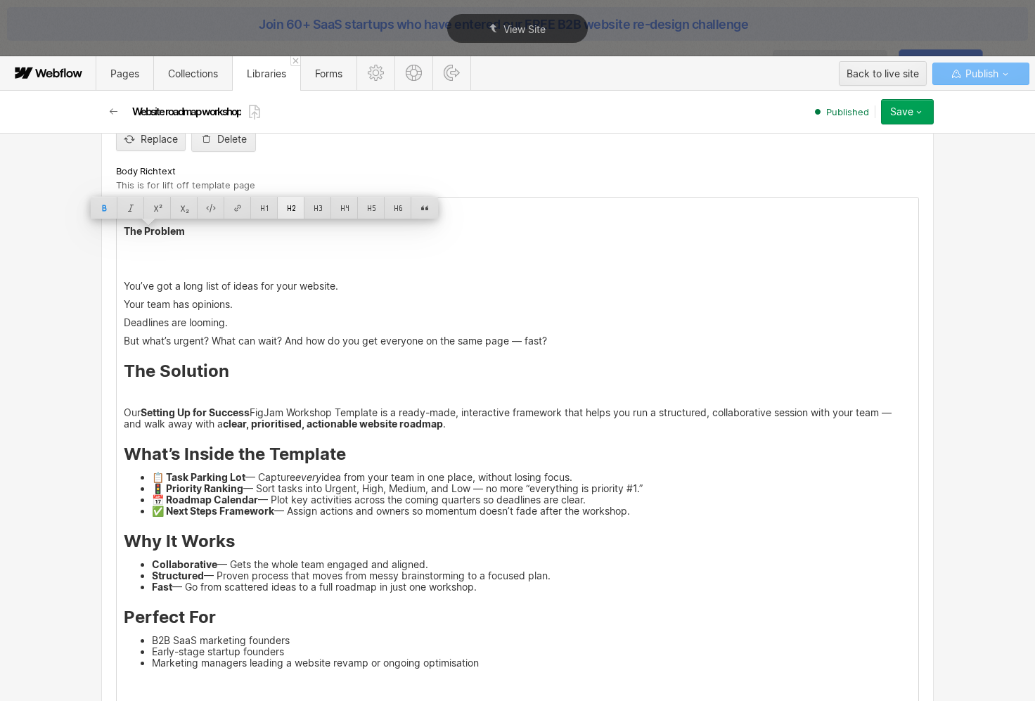
click at [294, 213] on div at bounding box center [291, 208] width 27 height 22
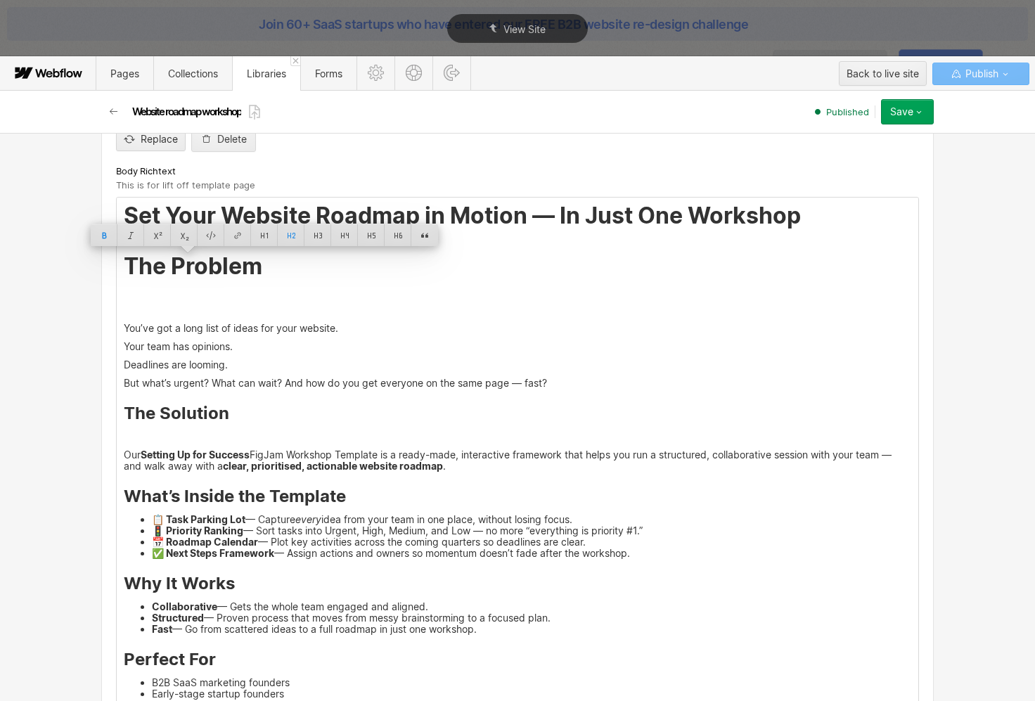
click at [230, 376] on div "Set Your Website Roadmap in Motion — In Just One Workshop The Problem You’ve go…" at bounding box center [517, 480] width 801 height 564
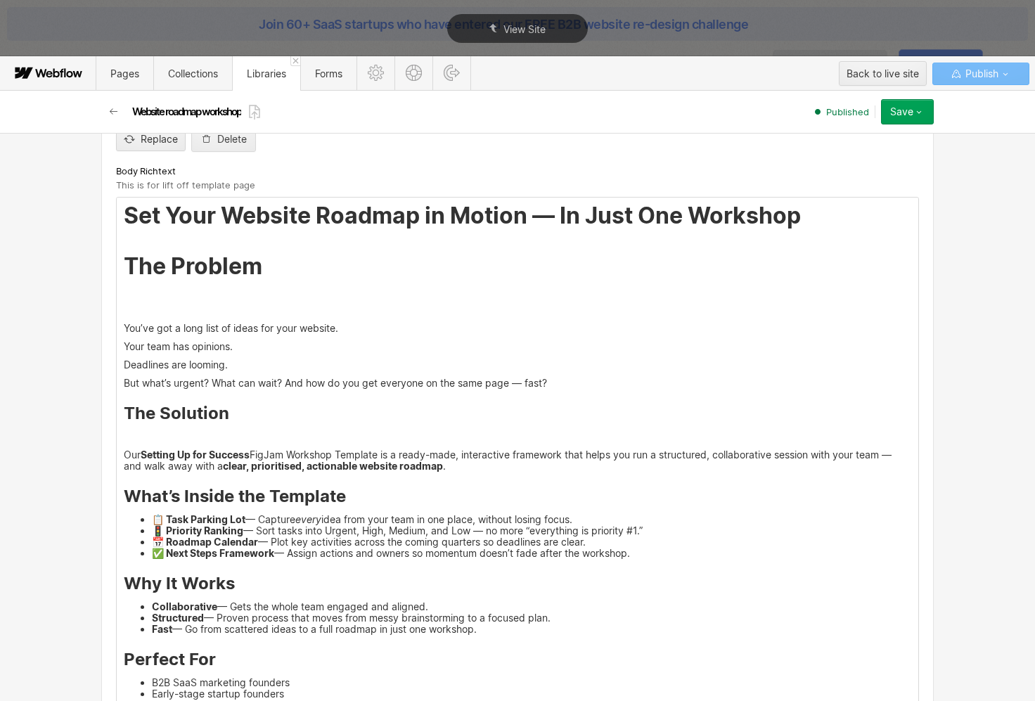
click at [124, 330] on p "You’ve got a long list of ideas for your website." at bounding box center [517, 328] width 787 height 11
click at [161, 304] on div "Set Your Website Roadmap in Motion — In Just One Workshop The Problem You’ve go…" at bounding box center [517, 480] width 801 height 564
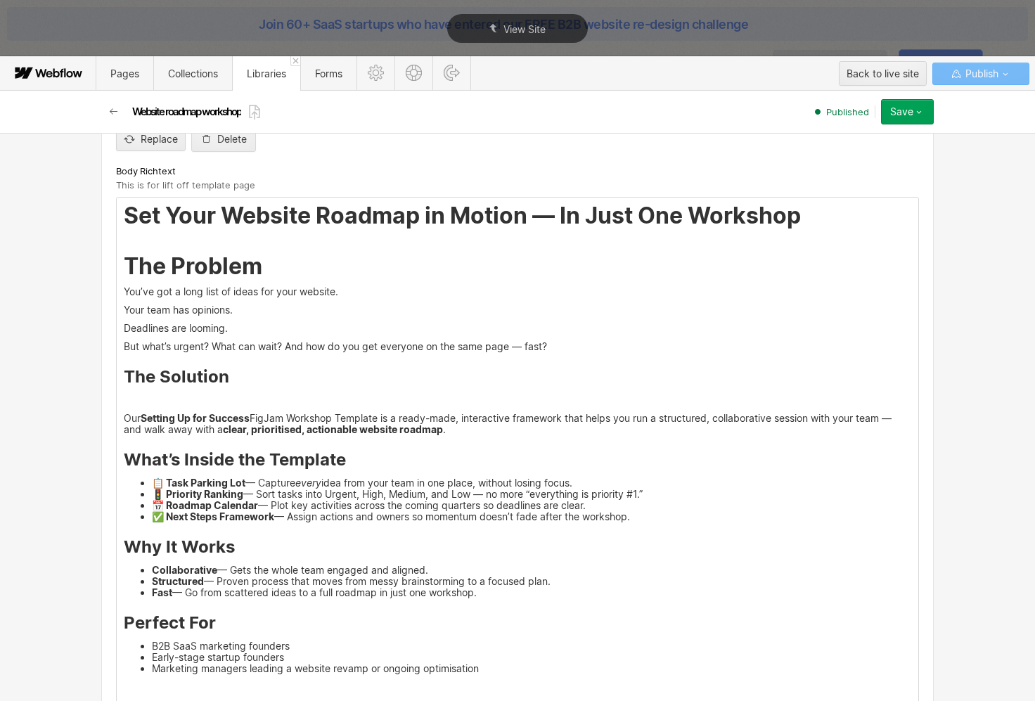
click at [223, 425] on strong "clear, prioritised, actionable website roadmap" at bounding box center [333, 429] width 220 height 12
click at [214, 408] on div "Set Your Website Roadmap in Motion — In Just One Workshop The Problem You’ve go…" at bounding box center [517, 461] width 801 height 527
click at [209, 399] on p at bounding box center [517, 399] width 787 height 11
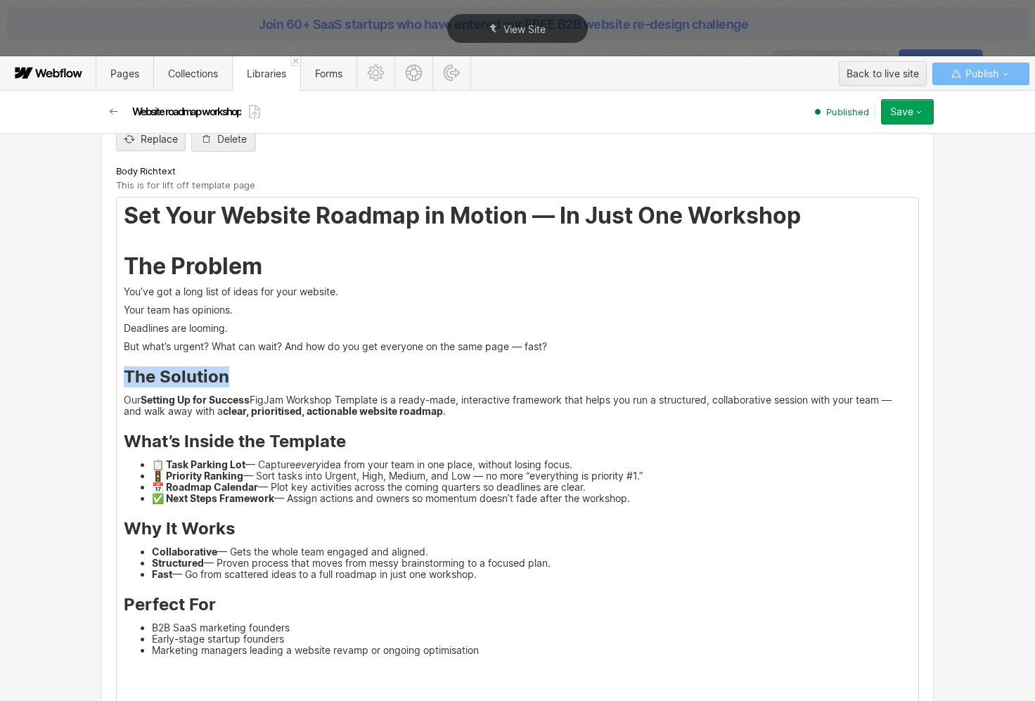
drag, startPoint x: 223, startPoint y: 382, endPoint x: 68, endPoint y: 377, distance: 154.7
click at [68, 377] on div "Basic info Name Website roadmap workshop Slug website-roadmap-workshop www.over…" at bounding box center [517, 417] width 1035 height 568
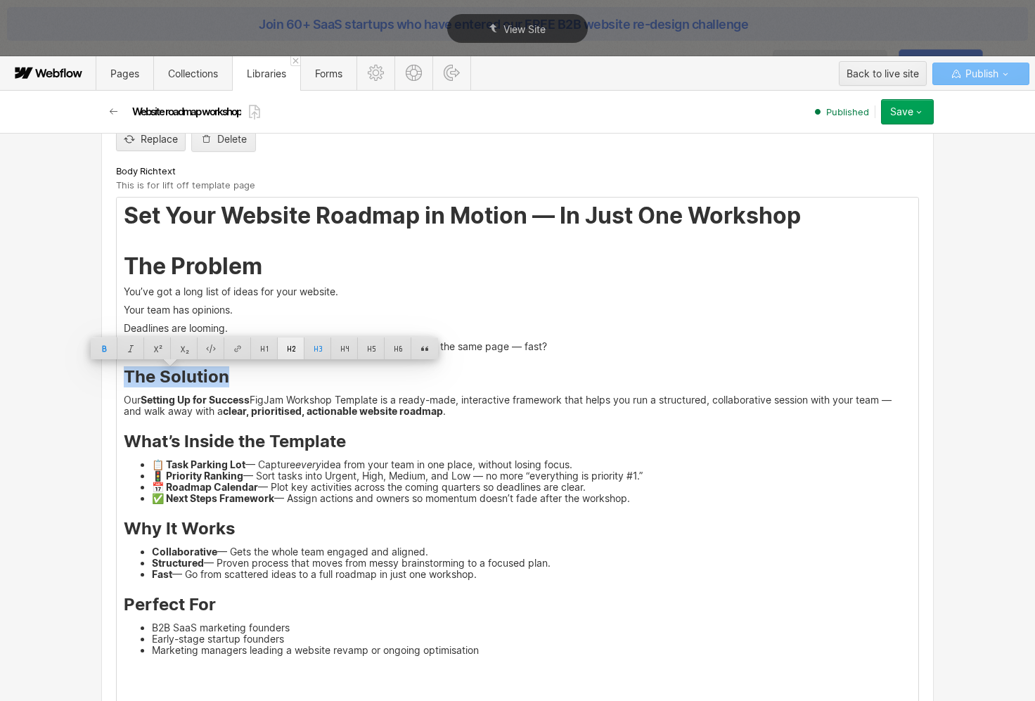
click at [287, 344] on div at bounding box center [291, 348] width 27 height 22
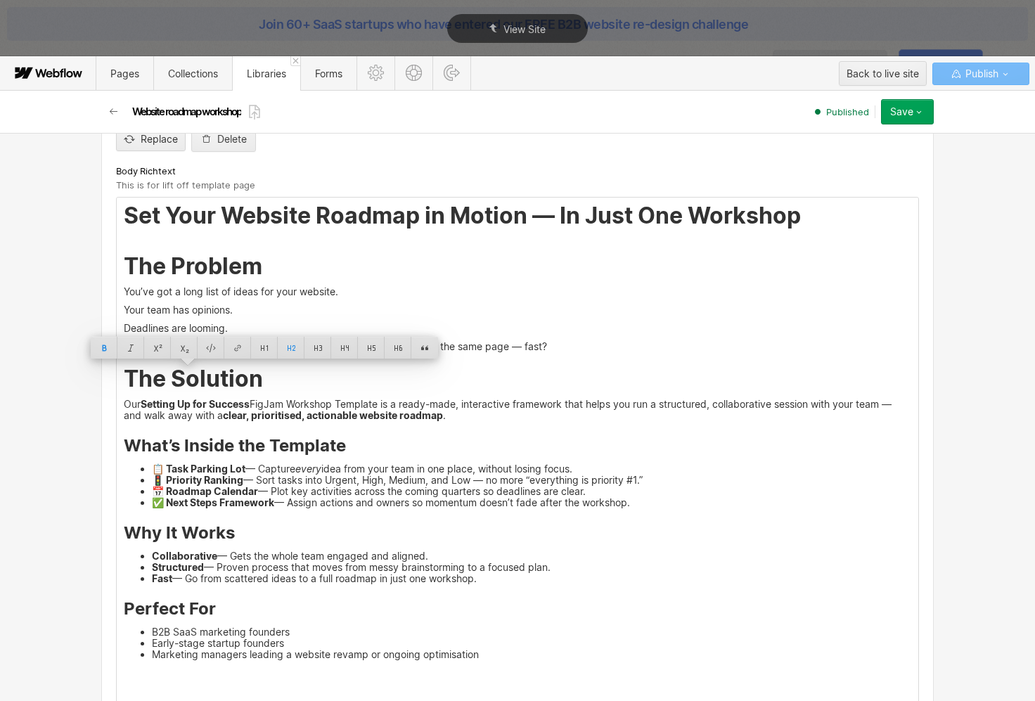
click at [288, 448] on strong "What’s Inside the Template" at bounding box center [235, 445] width 222 height 20
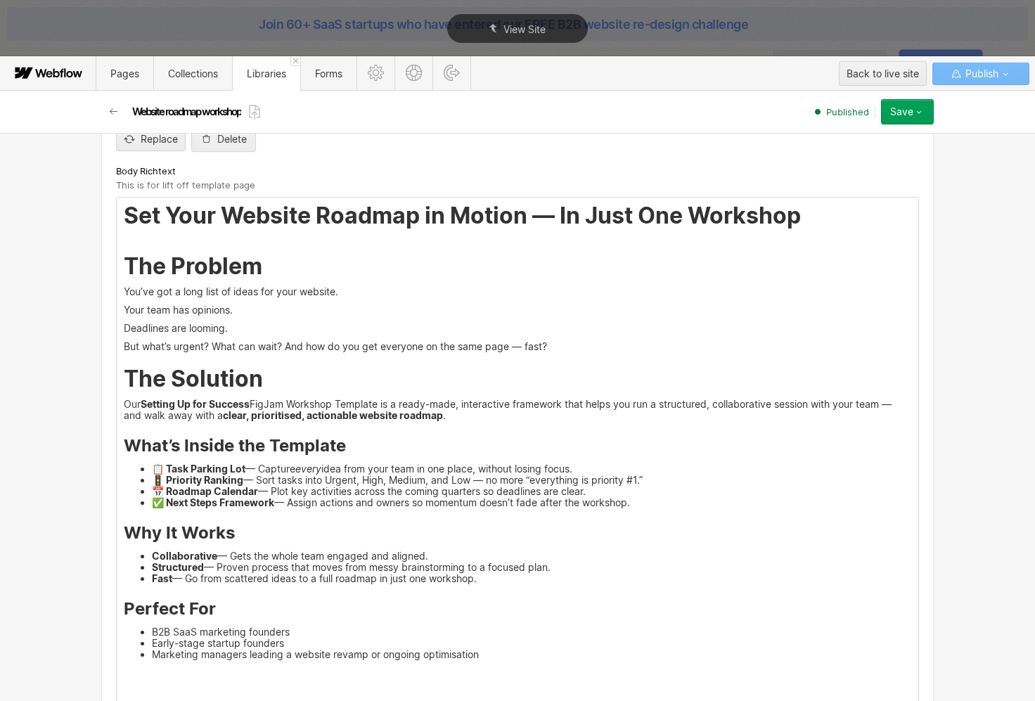
scroll to position [727, 0]
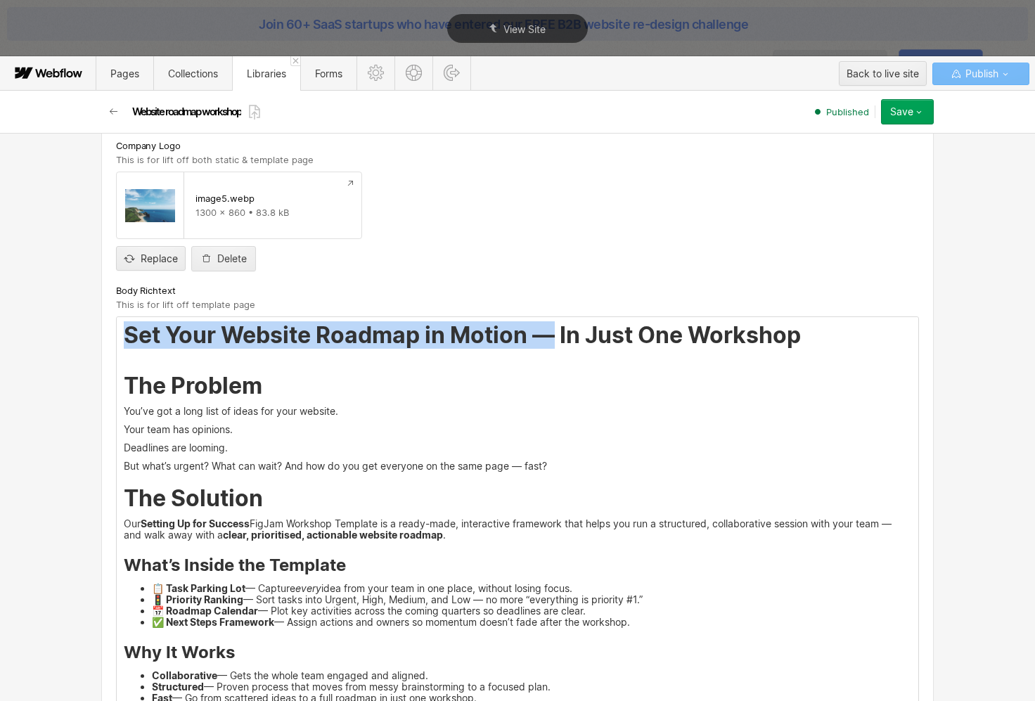
drag, startPoint x: 552, startPoint y: 334, endPoint x: 118, endPoint y: 332, distance: 433.7
click at [124, 332] on strong "Set Your Website Roadmap in Motion — In Just One Workshop The Problem" at bounding box center [462, 360] width 677 height 78
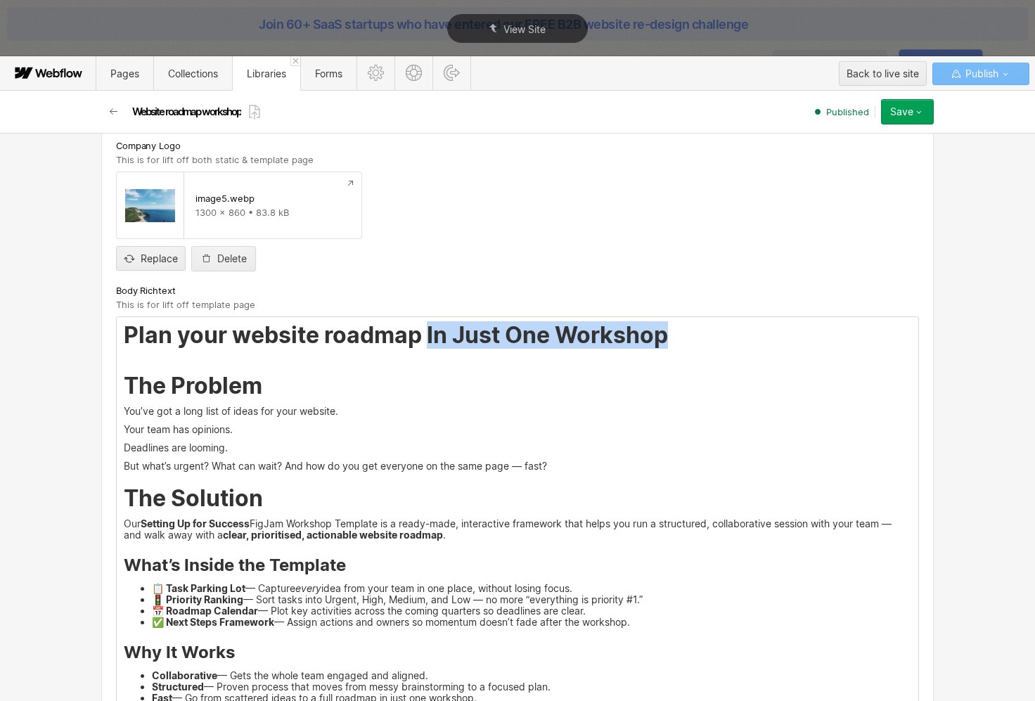
drag, startPoint x: 424, startPoint y: 337, endPoint x: 740, endPoint y: 332, distance: 316.3
click at [740, 332] on h2 "Plan your website roadmap In Just One Workshop The Problem" at bounding box center [517, 361] width 787 height 76
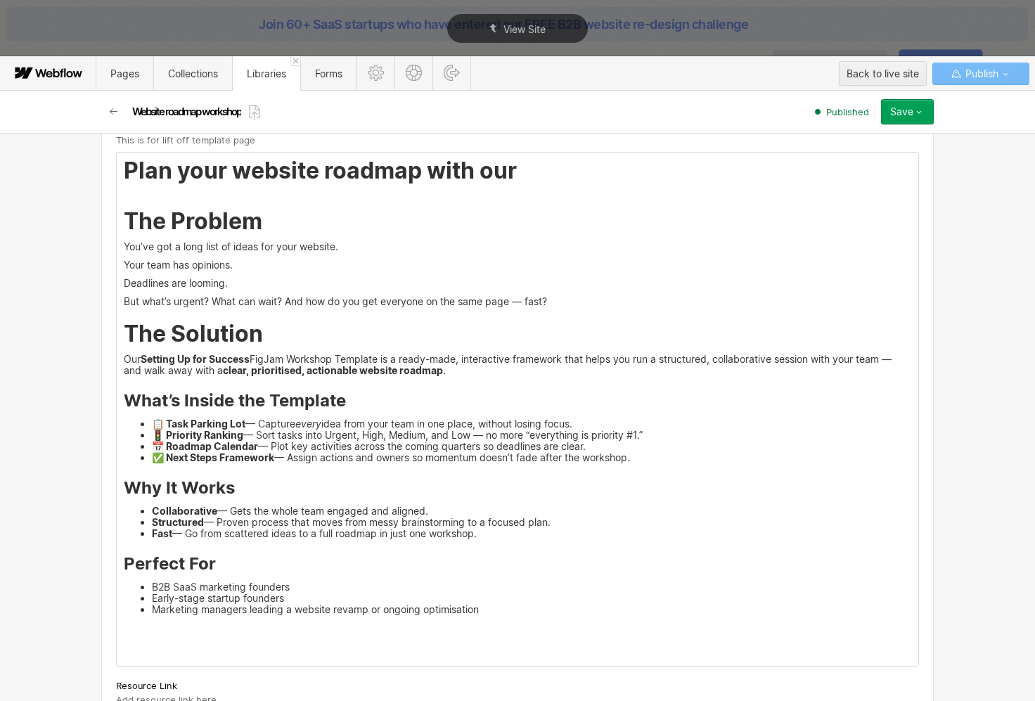
scroll to position [875, 0]
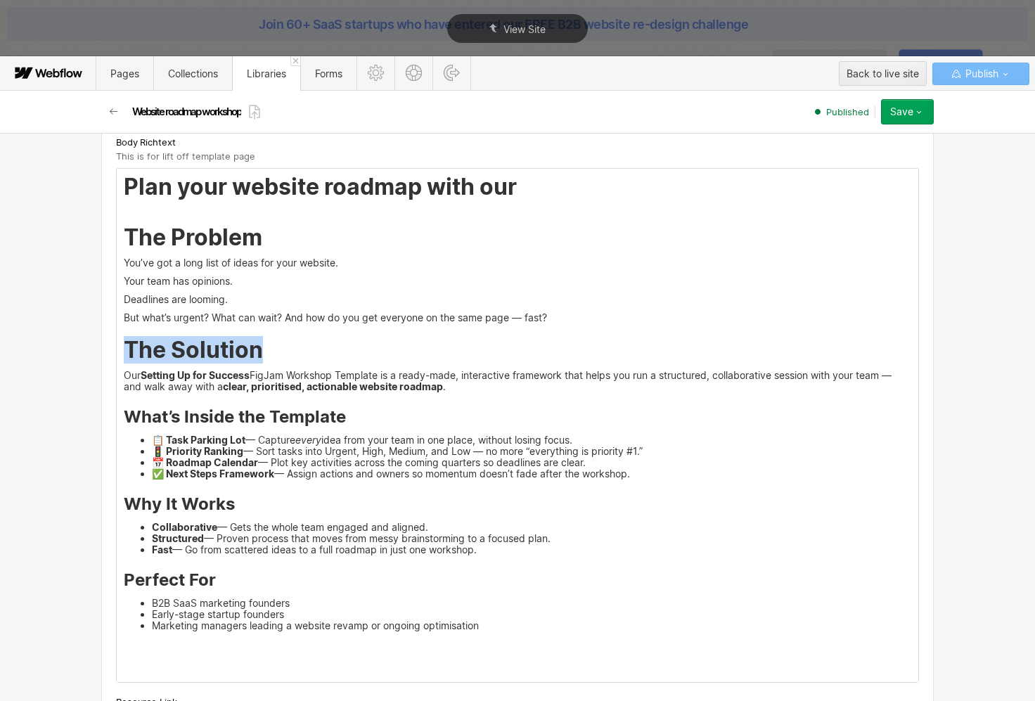
drag, startPoint x: 266, startPoint y: 352, endPoint x: 30, endPoint y: 351, distance: 236.2
click at [30, 351] on div "Basic info Name Website roadmap workshop Slug website-roadmap-workshop www.over…" at bounding box center [517, 417] width 1035 height 568
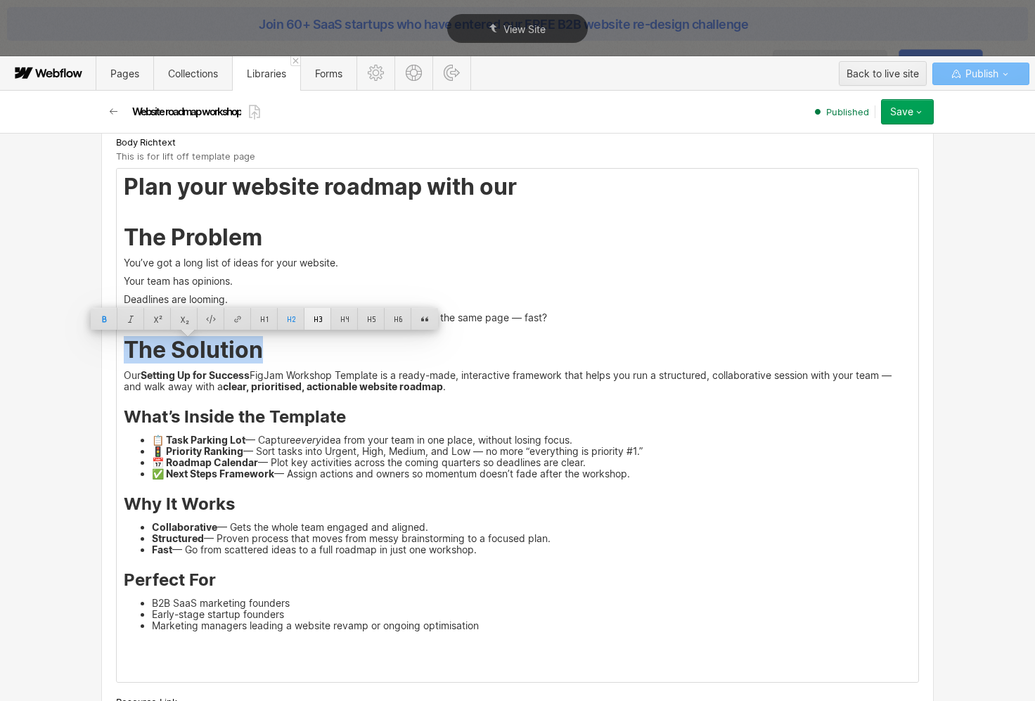
click at [317, 318] on div at bounding box center [317, 319] width 27 height 22
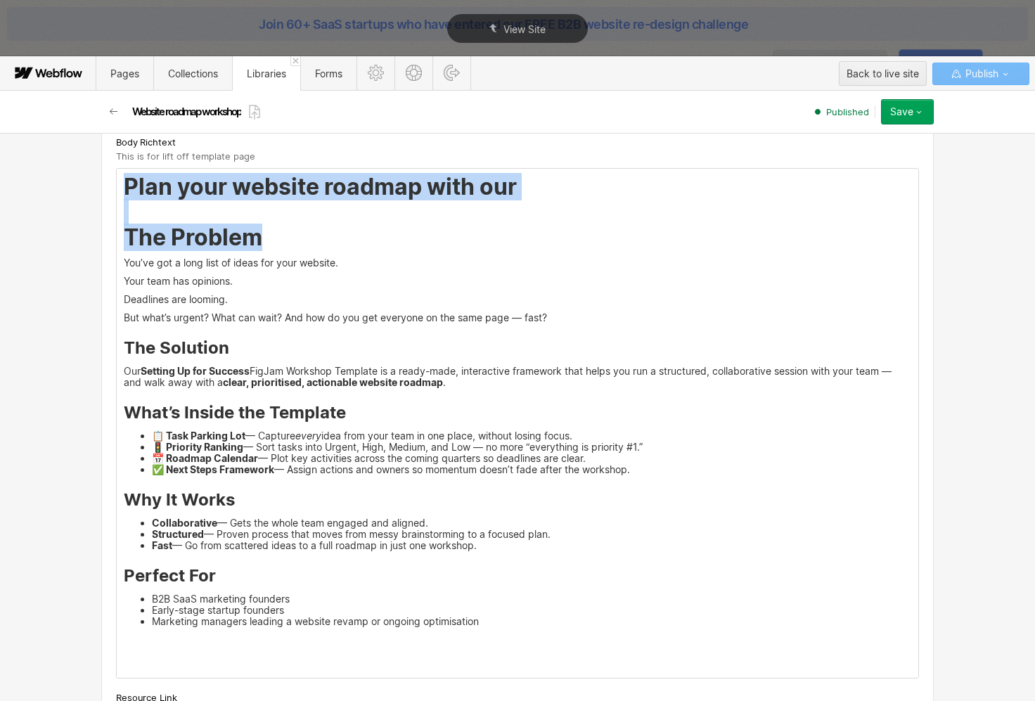
drag, startPoint x: 266, startPoint y: 235, endPoint x: -24, endPoint y: 234, distance: 290.3
click at [0, 234] on html "Join 60+ SaaS startups who have entered our FREE B2B website re-design challeng…" at bounding box center [517, 350] width 1035 height 701
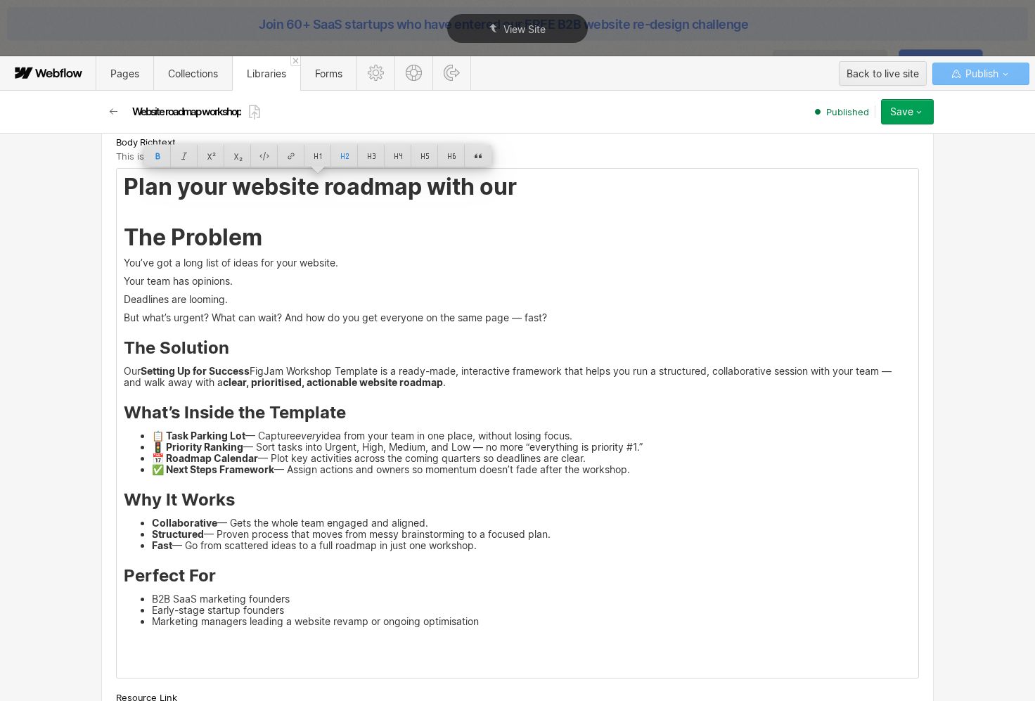
click at [252, 254] on div "Plan your website roadmap with our The Problem You’ve got a long list of ideas …" at bounding box center [517, 423] width 801 height 509
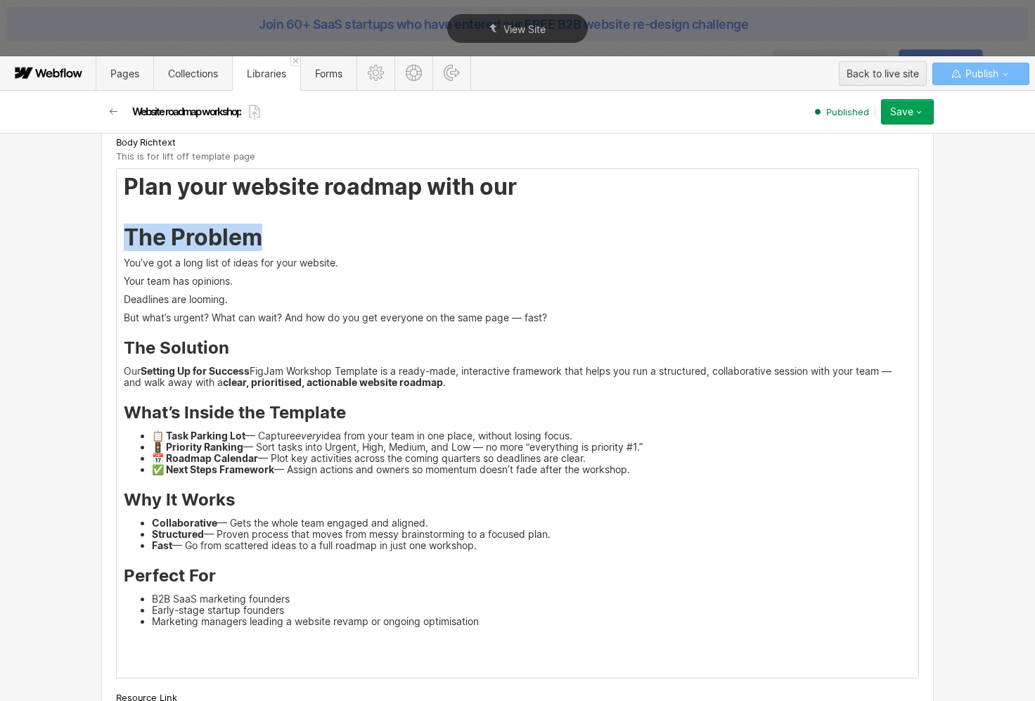
drag, startPoint x: 254, startPoint y: 243, endPoint x: 56, endPoint y: 238, distance: 199.0
click at [56, 238] on div "Basic info Name Website roadmap workshop Slug website-roadmap-workshop www.over…" at bounding box center [517, 417] width 1035 height 568
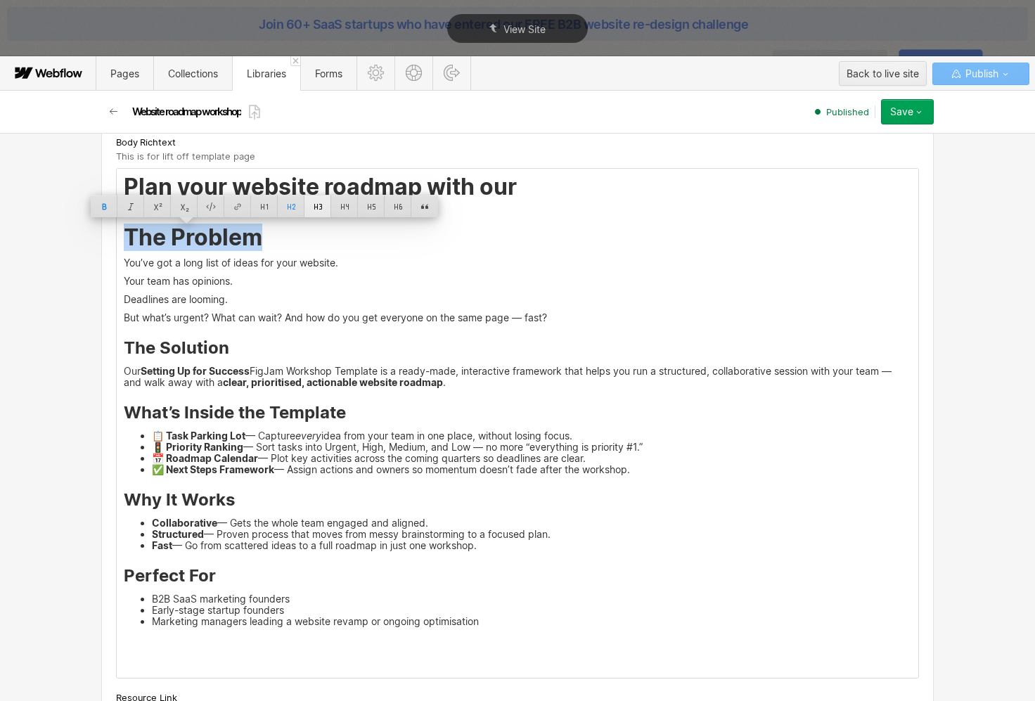
click at [316, 206] on div at bounding box center [317, 206] width 27 height 22
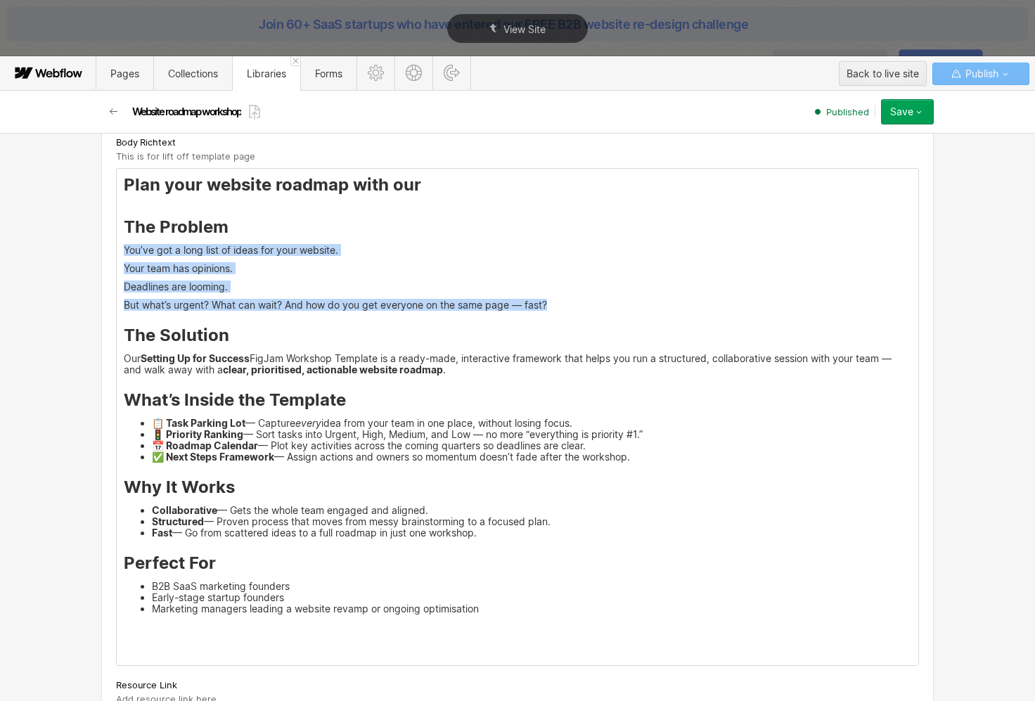
drag, startPoint x: 562, startPoint y: 307, endPoint x: 114, endPoint y: 250, distance: 451.3
click at [117, 250] on div "Plan your website roadmap with our The Problem You’ve got a long list of ideas …" at bounding box center [517, 417] width 801 height 496
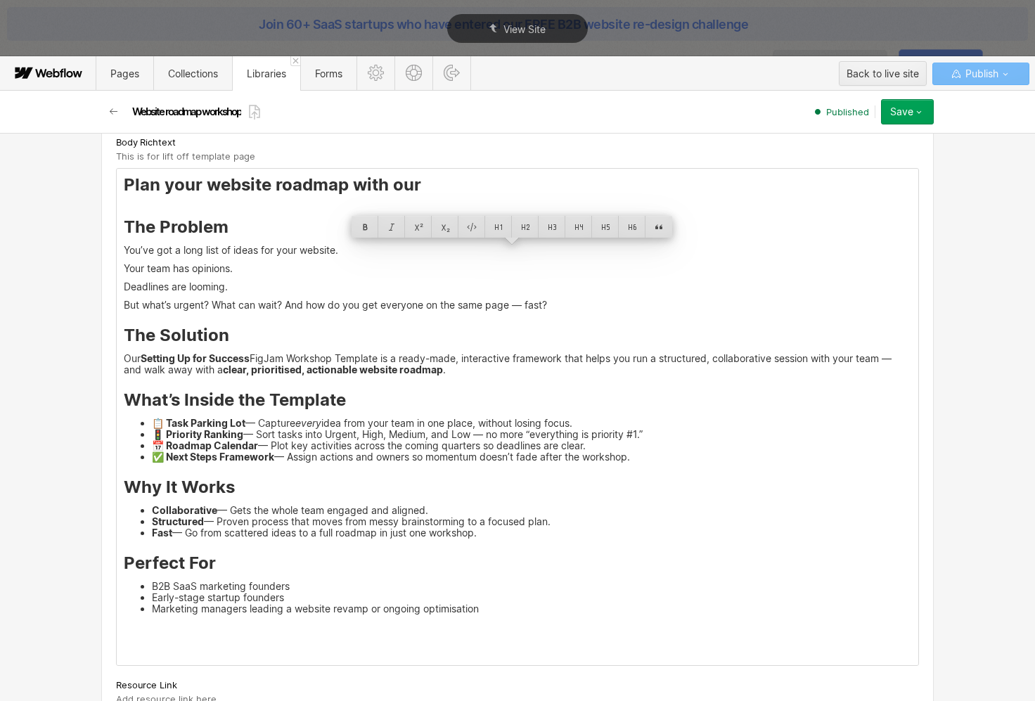
click at [533, 306] on p "But what’s urgent? What can wait? And how do you get everyone on the same page …" at bounding box center [517, 304] width 787 height 11
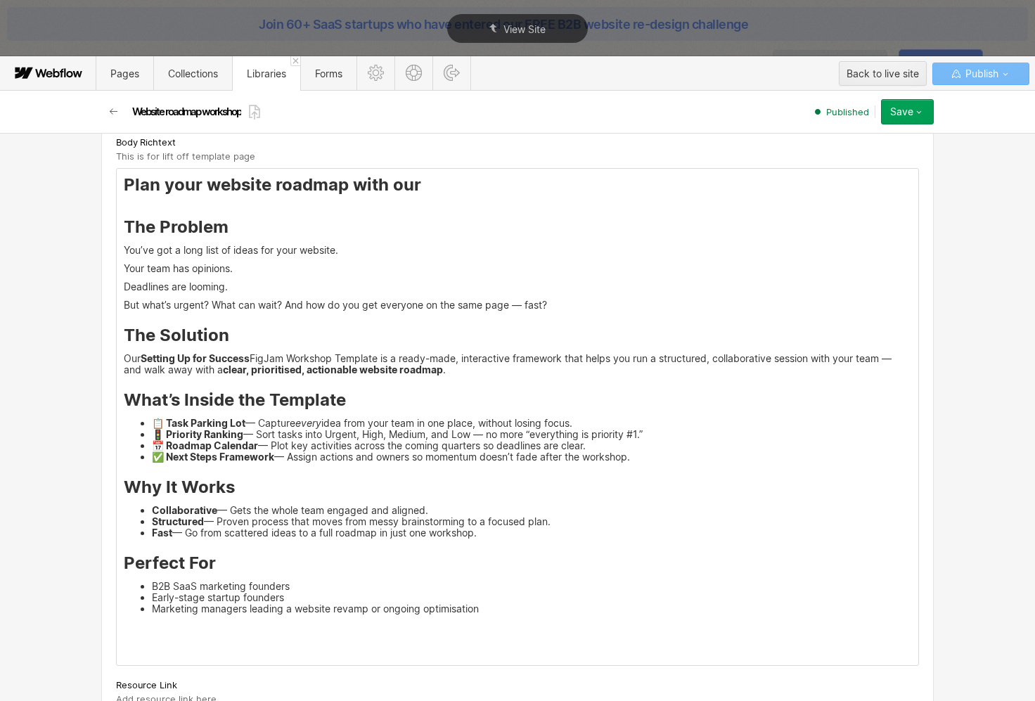
click at [124, 252] on p "You’ve got a long list of ideas for your website." at bounding box center [517, 250] width 787 height 11
click at [129, 271] on p "Your team has opinions." at bounding box center [517, 268] width 787 height 11
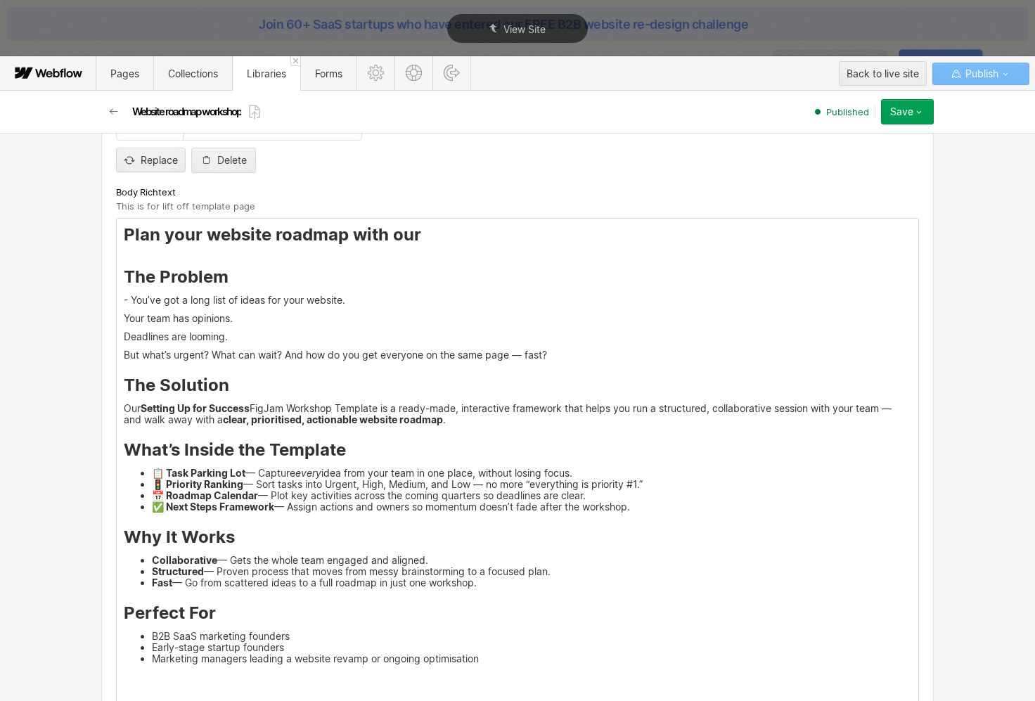
click at [168, 372] on div "Plan your website roadmap with our The Problem - You’ve got a long list of idea…" at bounding box center [517, 467] width 801 height 496
click at [129, 297] on p "- You’ve got a long list of ideas for your website." at bounding box center [517, 299] width 787 height 11
click at [127, 299] on p "- You’ve got a long list of ideas for your website." at bounding box center [517, 299] width 787 height 11
click at [260, 347] on div "Plan your website roadmap with our The Problem You’ve got a long list of ideas …" at bounding box center [517, 467] width 801 height 496
click at [273, 376] on h3 "The Solution" at bounding box center [517, 385] width 787 height 21
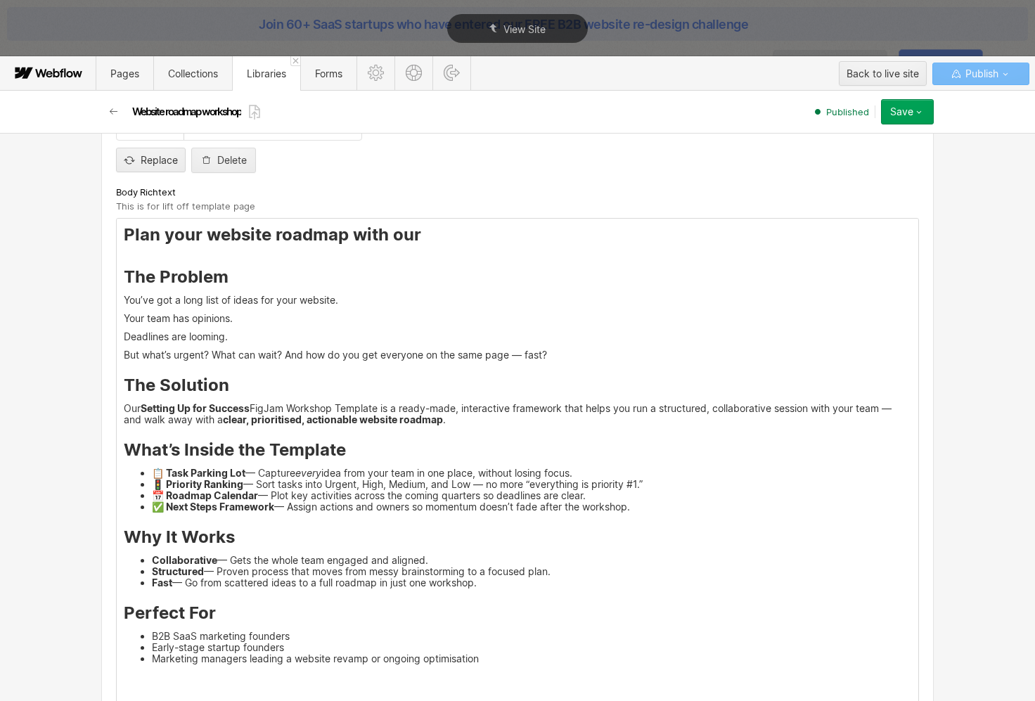
click at [518, 355] on p "But what’s urgent? What can wait? And how do you get everyone on the same page …" at bounding box center [517, 354] width 787 height 11
click at [540, 474] on li "📋 Task Parking Lot — Capture every idea from your team in one place, without lo…" at bounding box center [531, 472] width 759 height 11
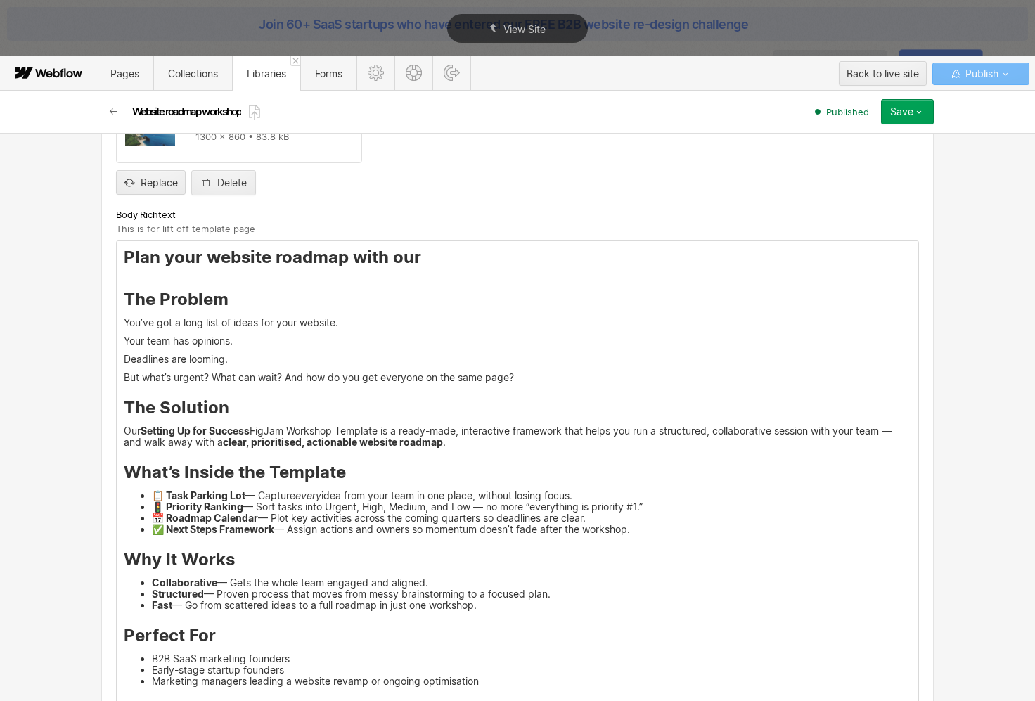
scroll to position [792, 0]
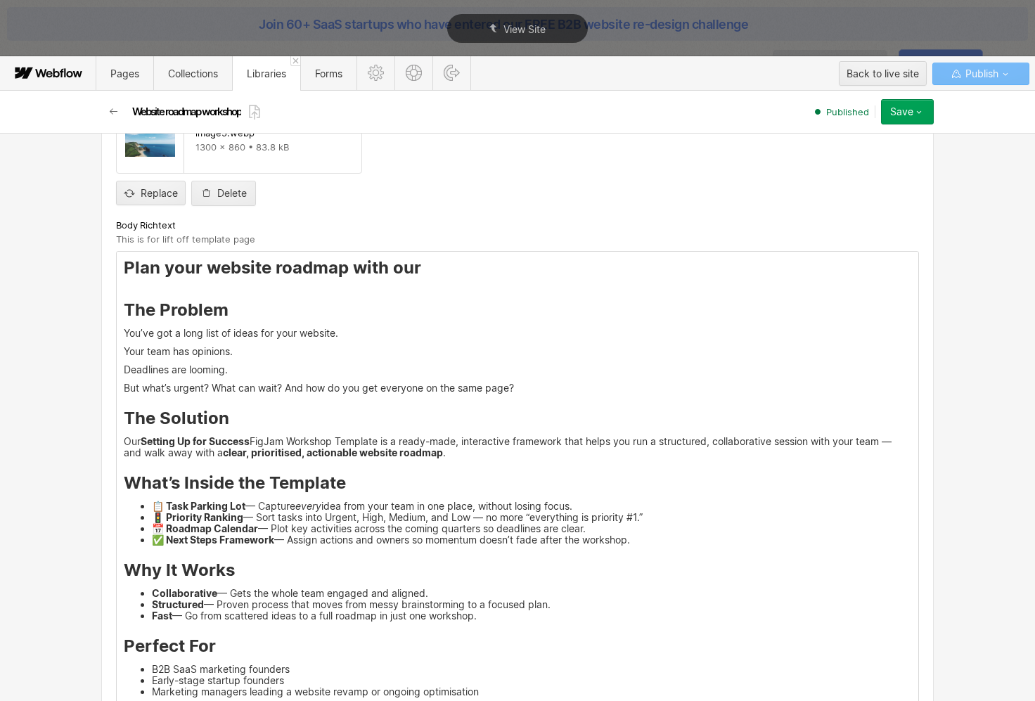
click at [368, 273] on strong "Plan your website roadmap with our The Problem" at bounding box center [272, 288] width 297 height 63
click at [423, 268] on h3 "Plan your website roadmap with our The Problem" at bounding box center [517, 288] width 787 height 63
drag, startPoint x: 349, startPoint y: 267, endPoint x: 477, endPoint y: 271, distance: 127.3
click at [477, 271] on h3 "Plan your website roadmap with our The Problem" at bounding box center [517, 288] width 787 height 63
click at [488, 389] on p "But what’s urgent? What can wait? And how do you get everyone on the same page?" at bounding box center [517, 387] width 787 height 11
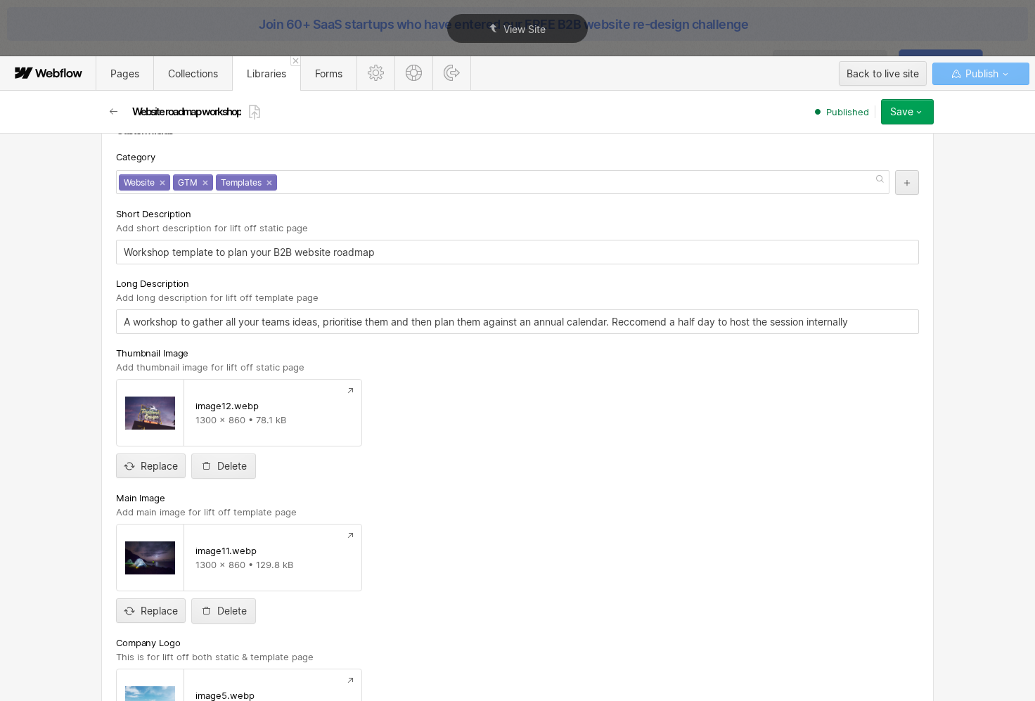
scroll to position [200, 0]
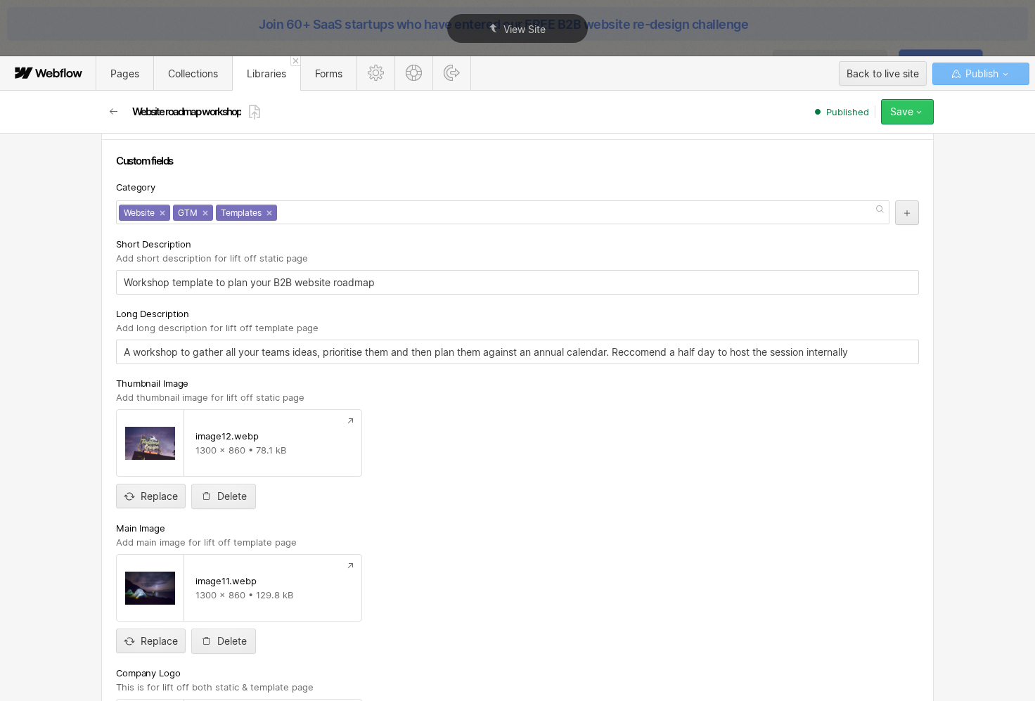
click at [896, 110] on div "Save" at bounding box center [901, 111] width 23 height 11
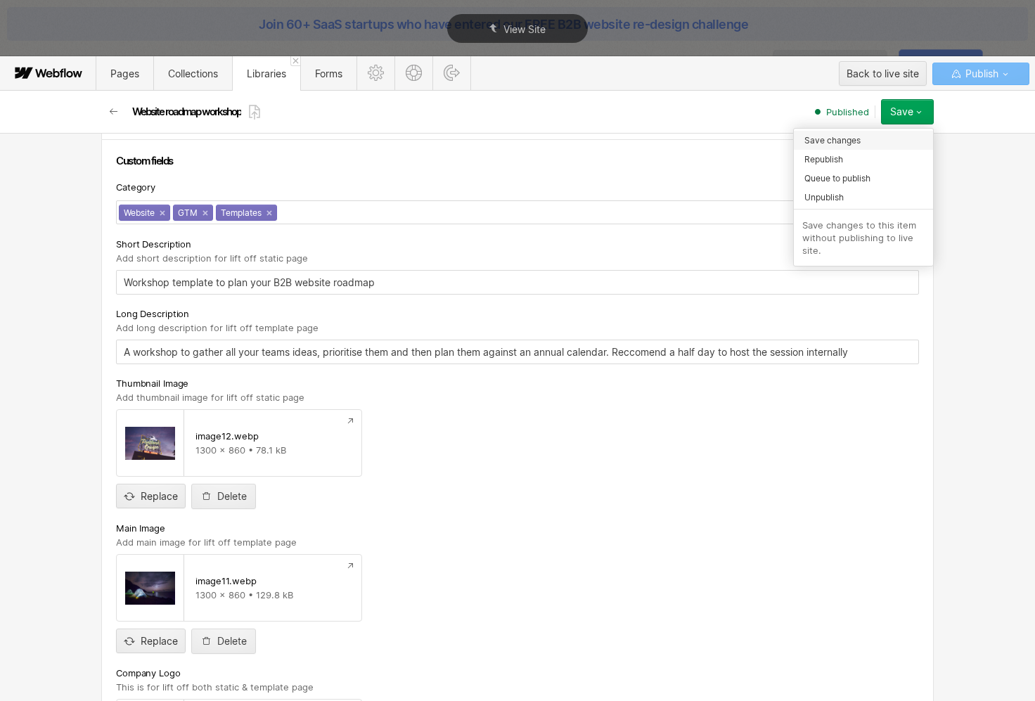
click at [853, 141] on span "Save changes" at bounding box center [832, 140] width 56 height 13
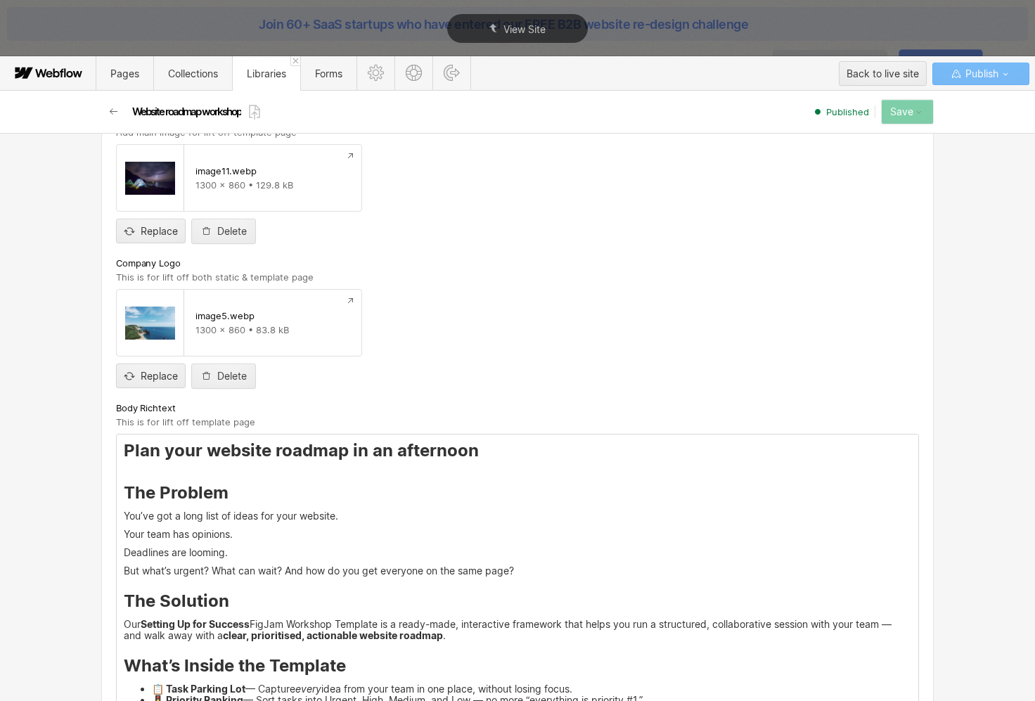
scroll to position [715, 0]
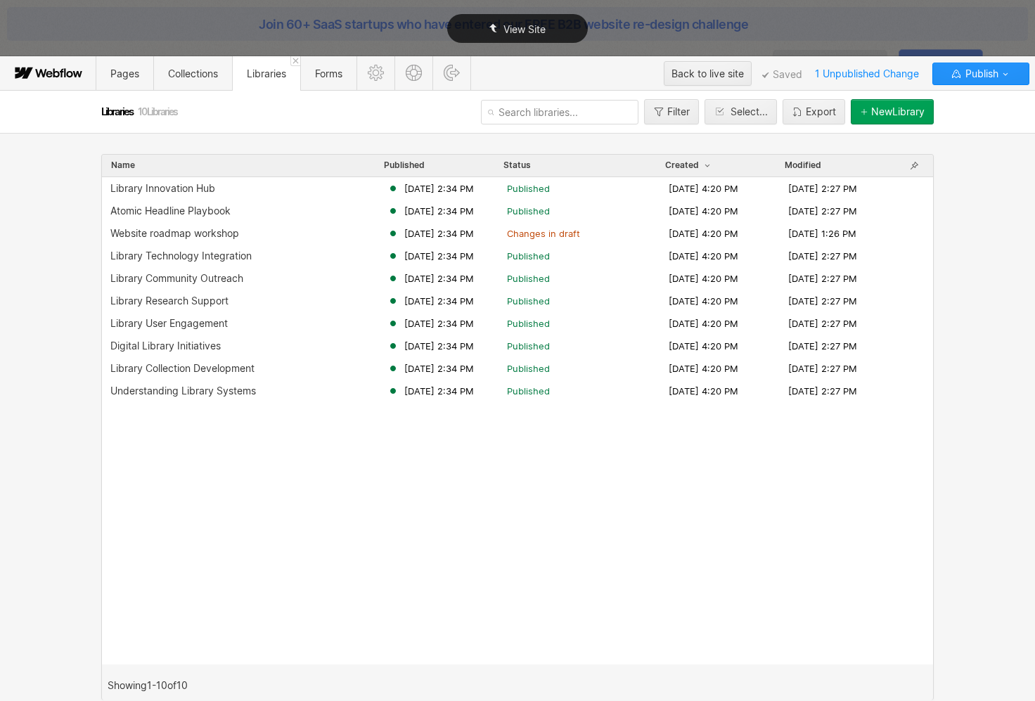
click at [1018, 32] on div "View Site" at bounding box center [517, 28] width 1035 height 57
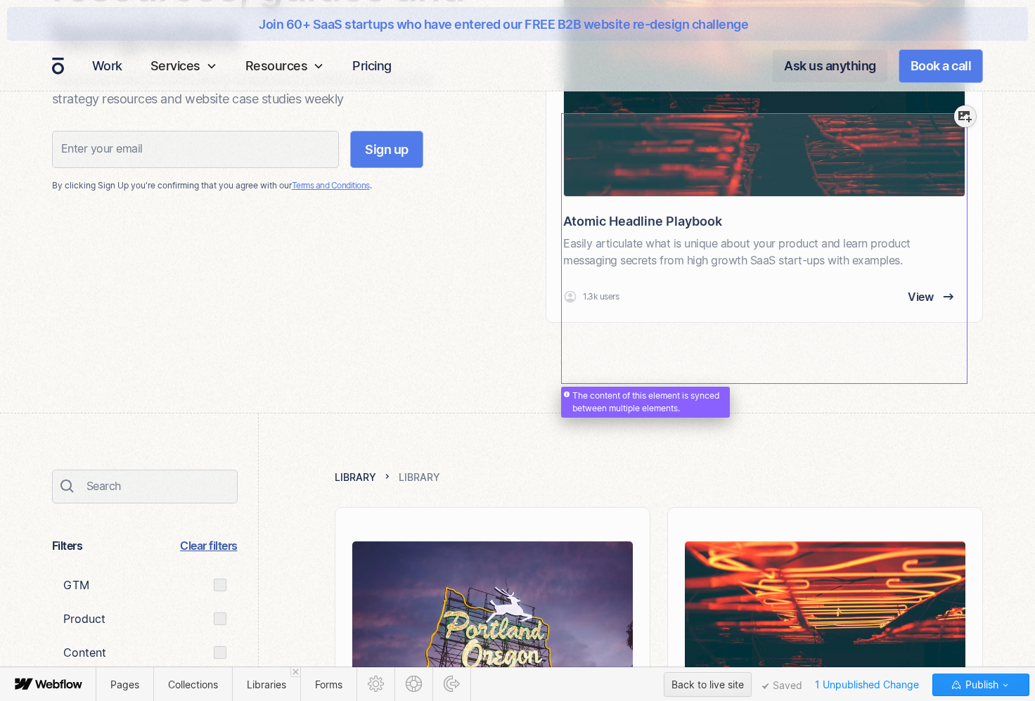
scroll to position [356, 0]
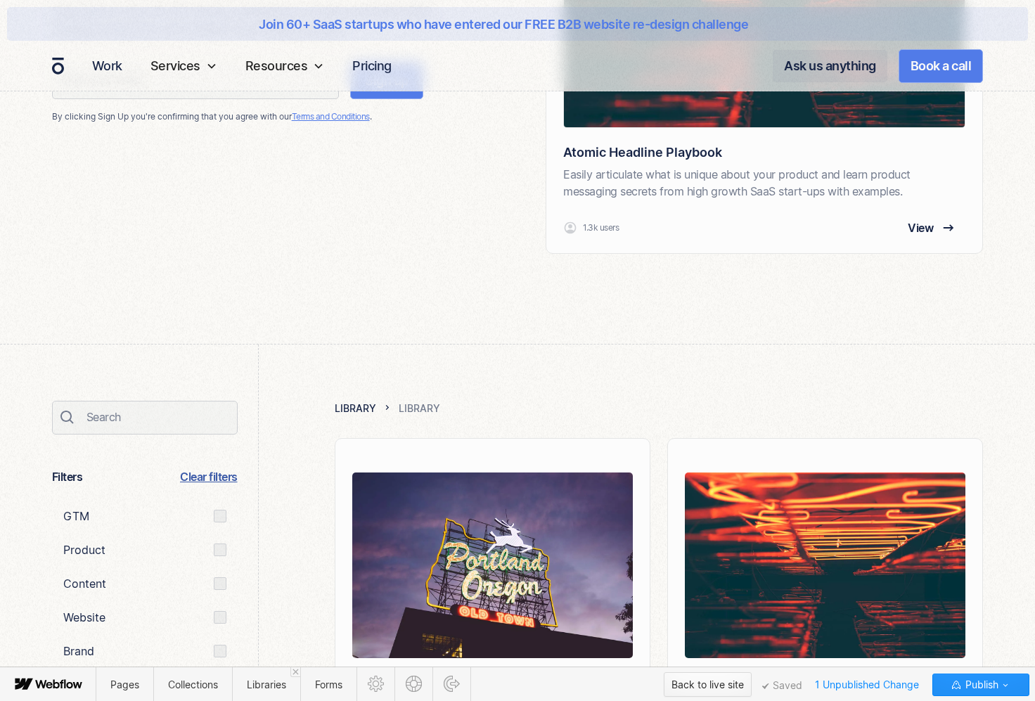
click at [709, 685] on div "Back to live site" at bounding box center [707, 684] width 72 height 21
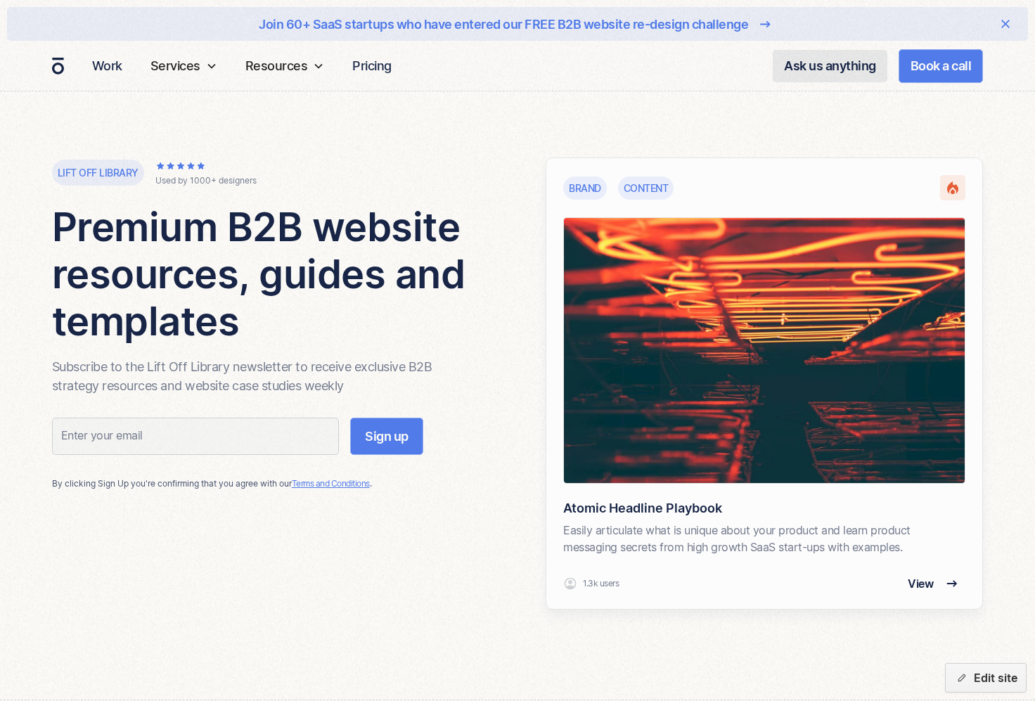
click at [769, 362] on img at bounding box center [764, 350] width 401 height 265
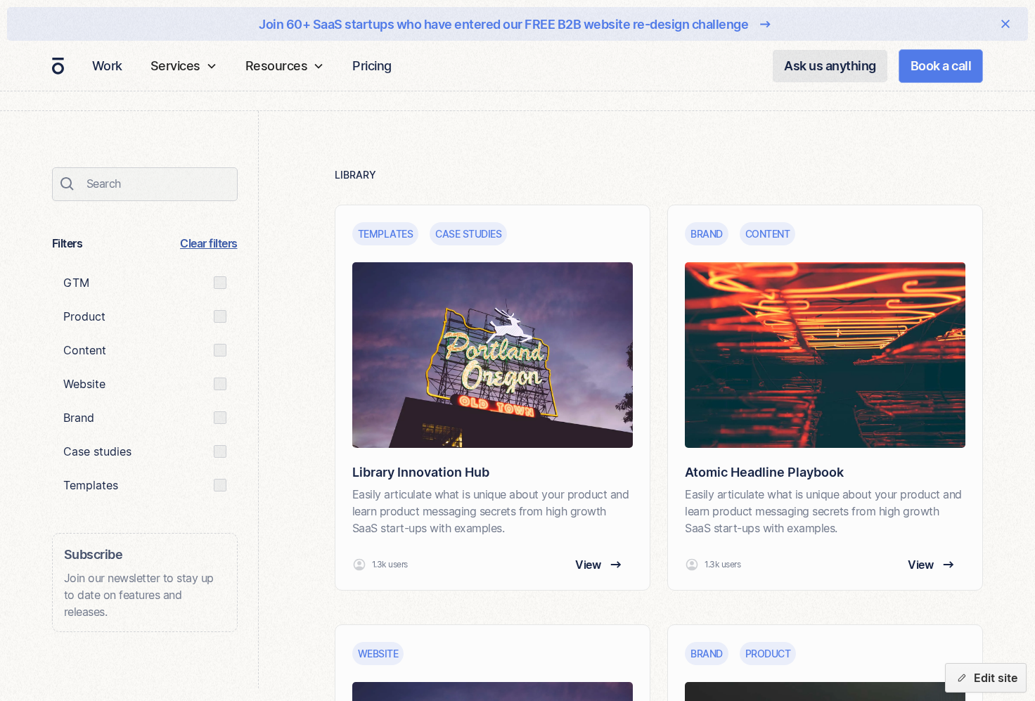
scroll to position [562, 0]
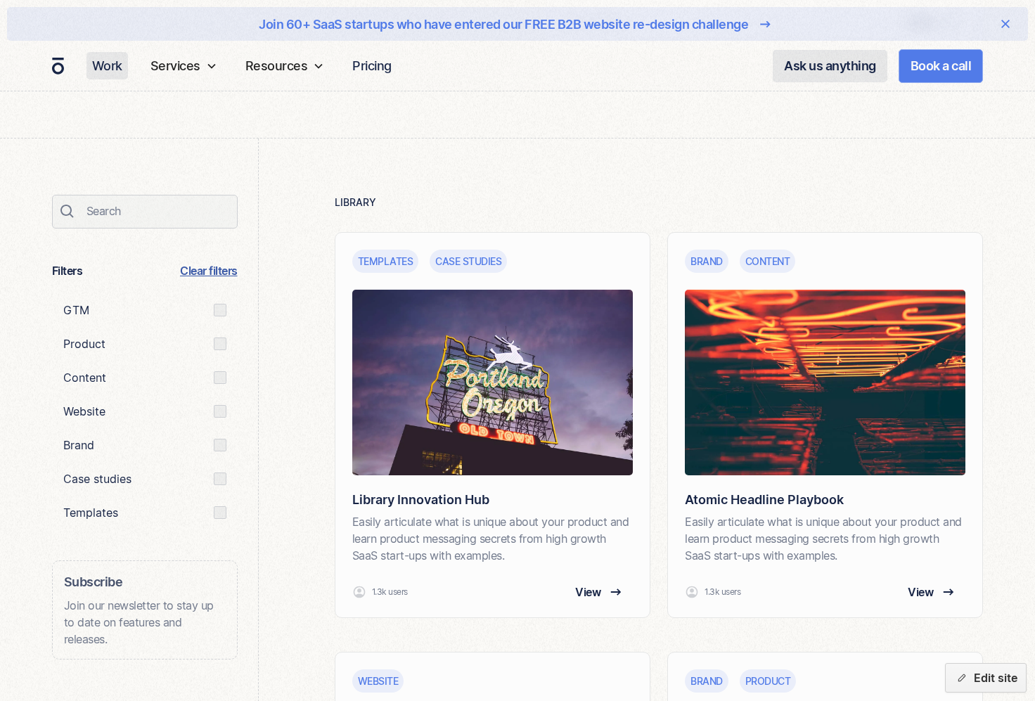
click at [96, 72] on link "Work" at bounding box center [106, 65] width 41 height 27
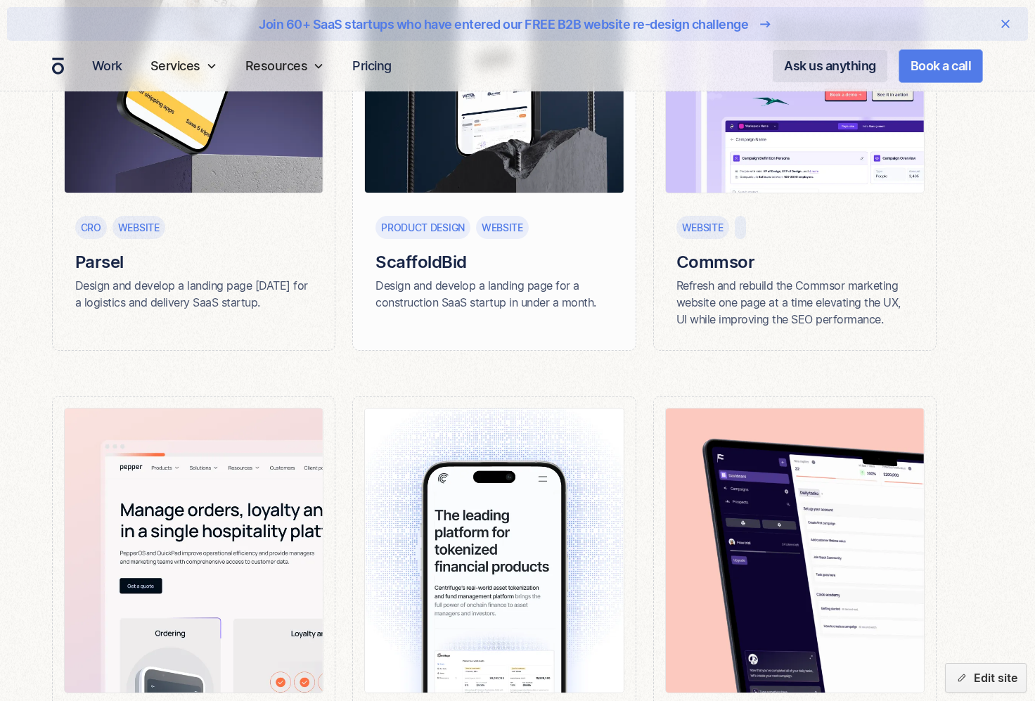
scroll to position [666, 0]
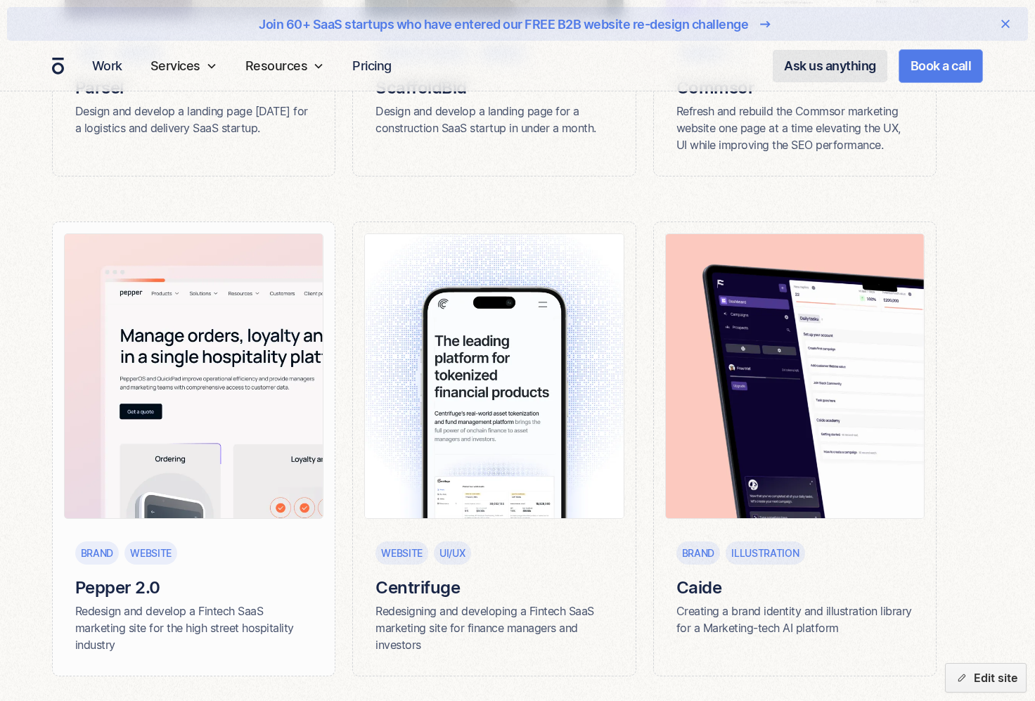
click at [126, 585] on h6 "Pepper 2.0" at bounding box center [194, 588] width 238 height 24
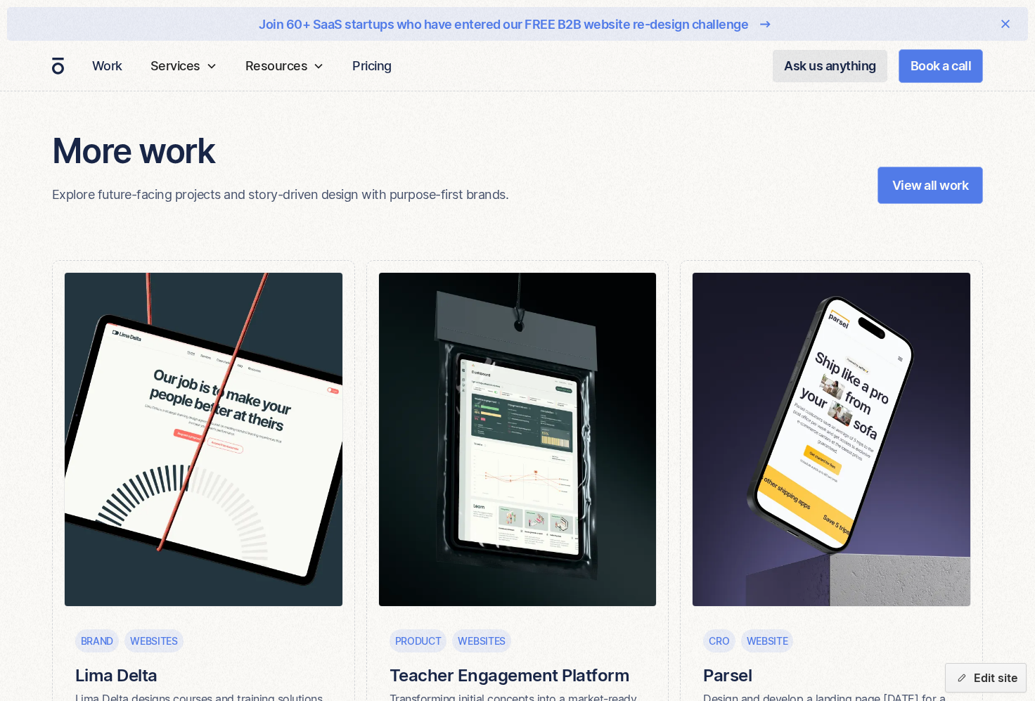
scroll to position [6467, 0]
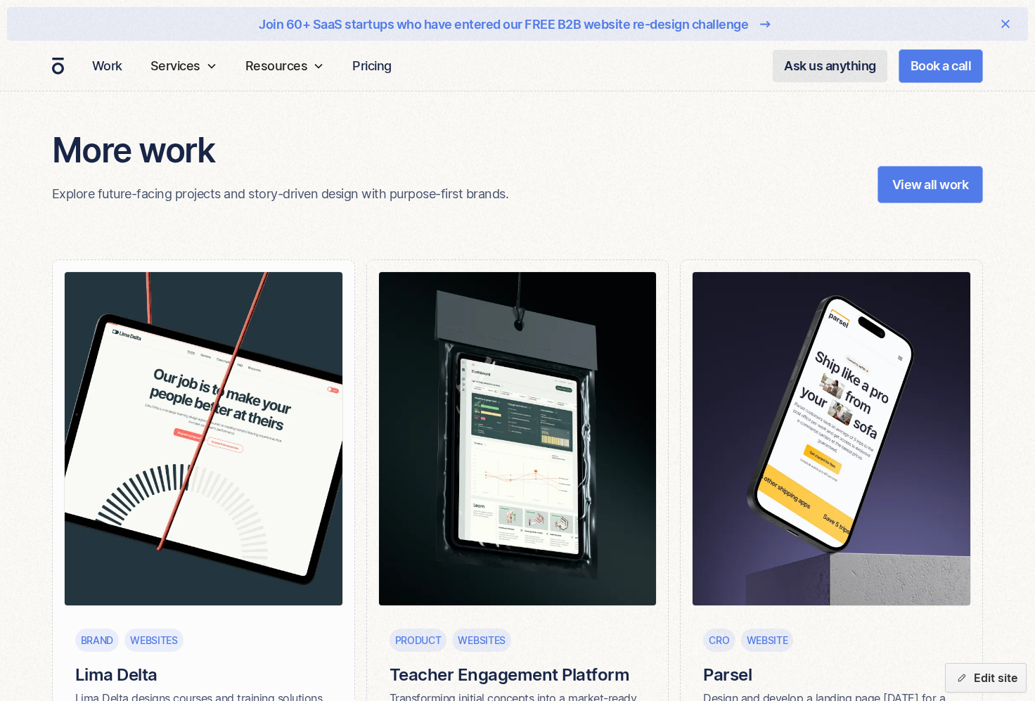
click at [264, 460] on img at bounding box center [203, 438] width 279 height 335
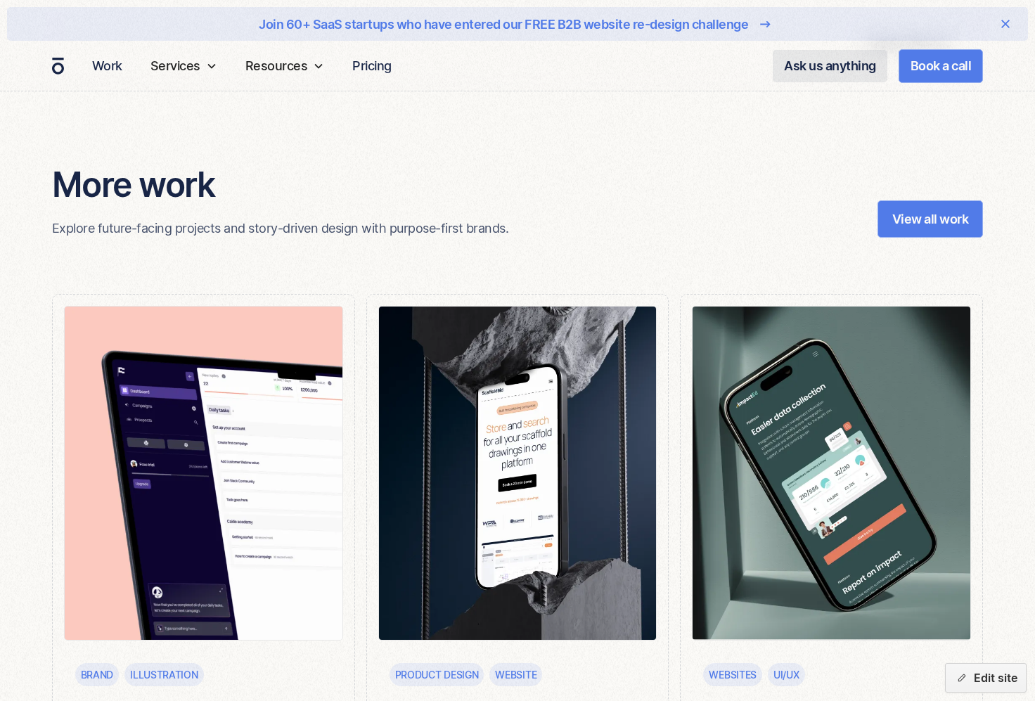
scroll to position [6502, 0]
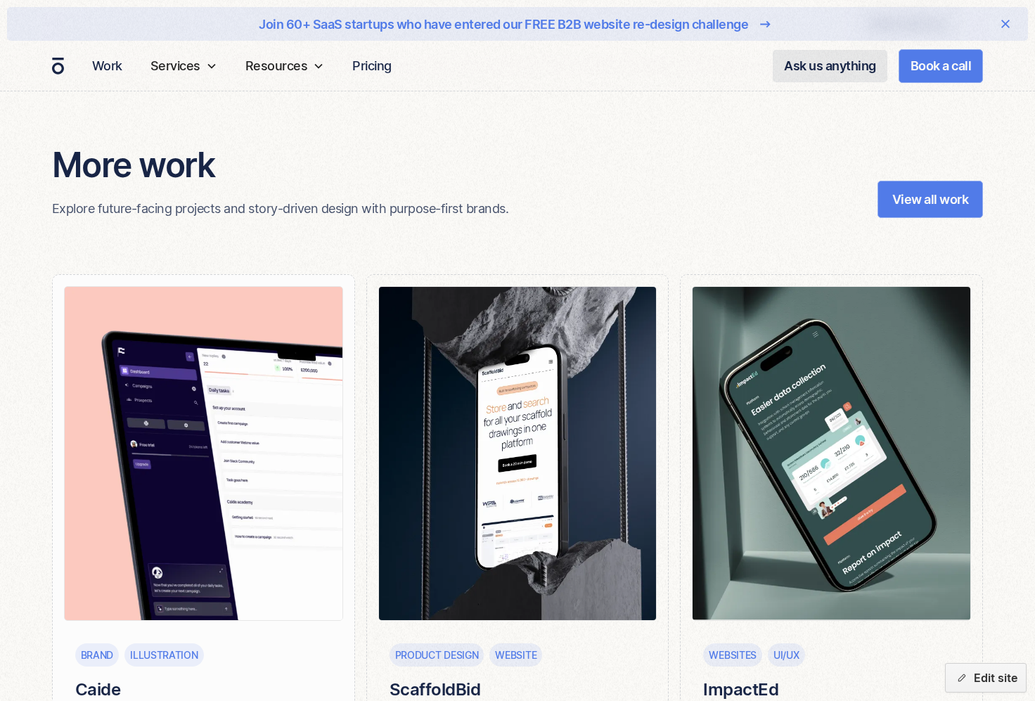
click at [271, 496] on img at bounding box center [203, 453] width 279 height 335
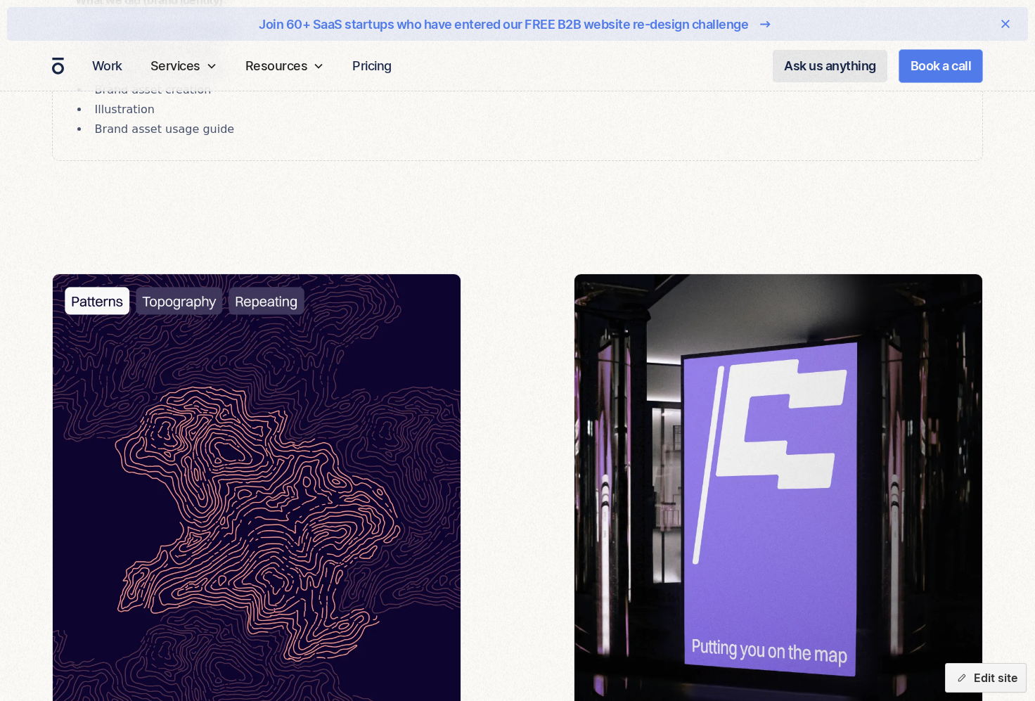
scroll to position [4208, 0]
